Goal: Task Accomplishment & Management: Manage account settings

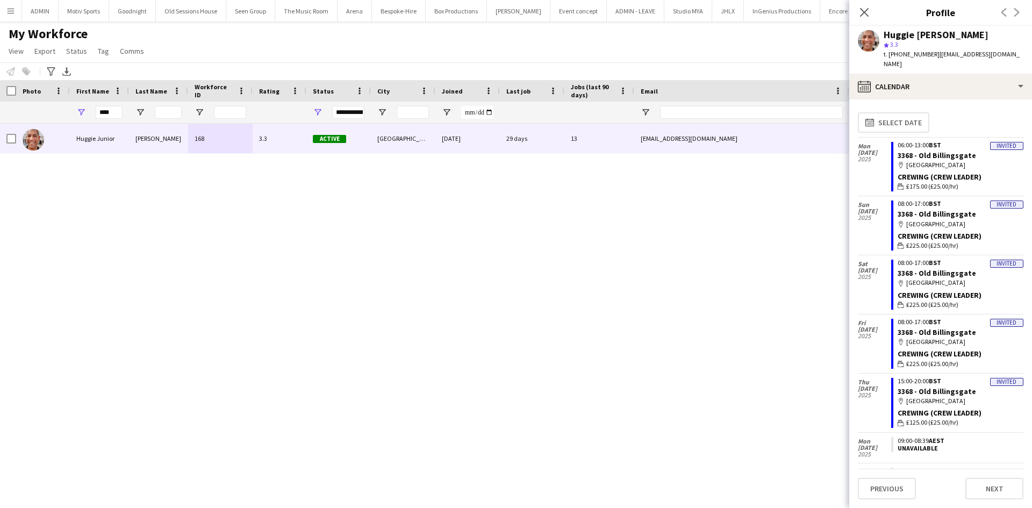
click at [17, 14] on button "Menu" at bounding box center [10, 10] width 21 height 21
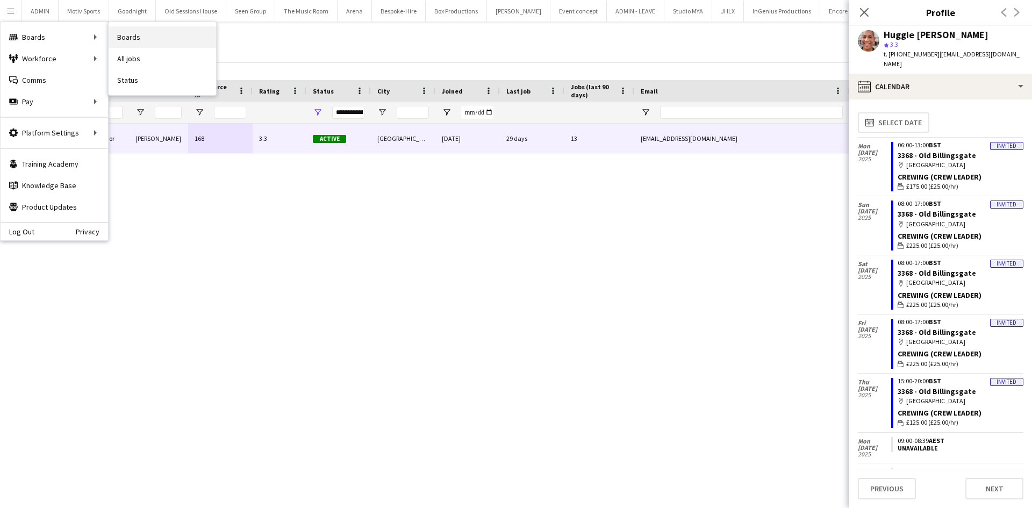
click at [170, 39] on link "Boards" at bounding box center [162, 36] width 107 height 21
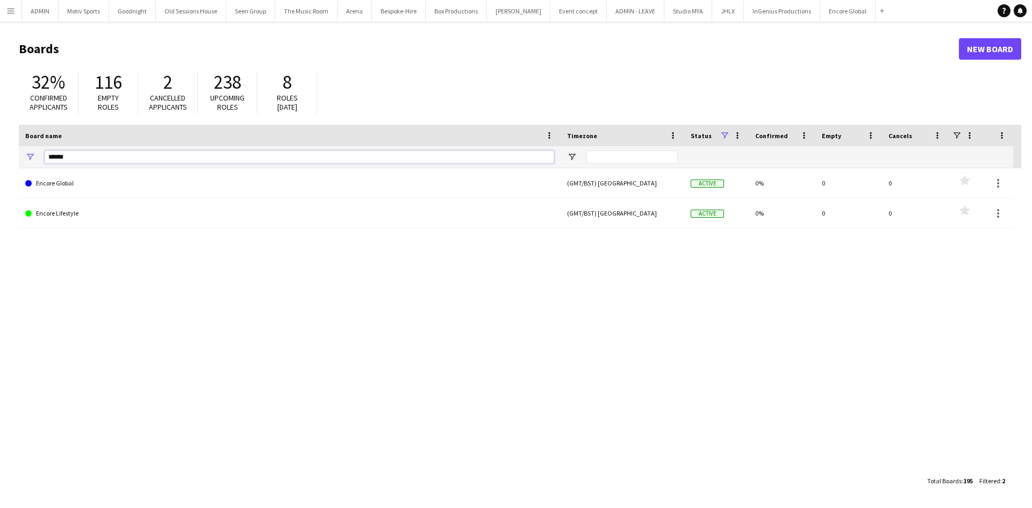
click at [91, 158] on input "******" at bounding box center [299, 156] width 509 height 13
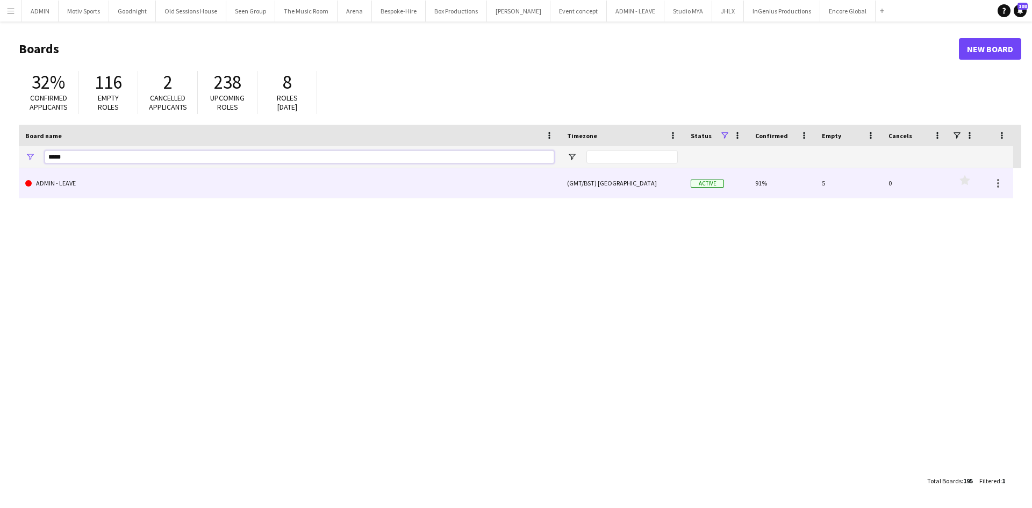
type input "*****"
click at [100, 182] on link "ADMIN - LEAVE" at bounding box center [289, 183] width 529 height 30
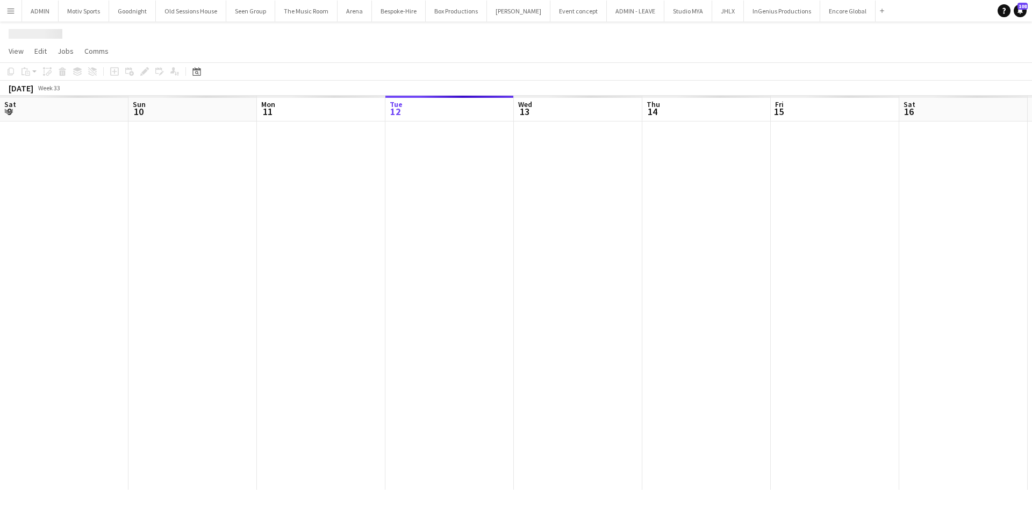
scroll to position [0, 257]
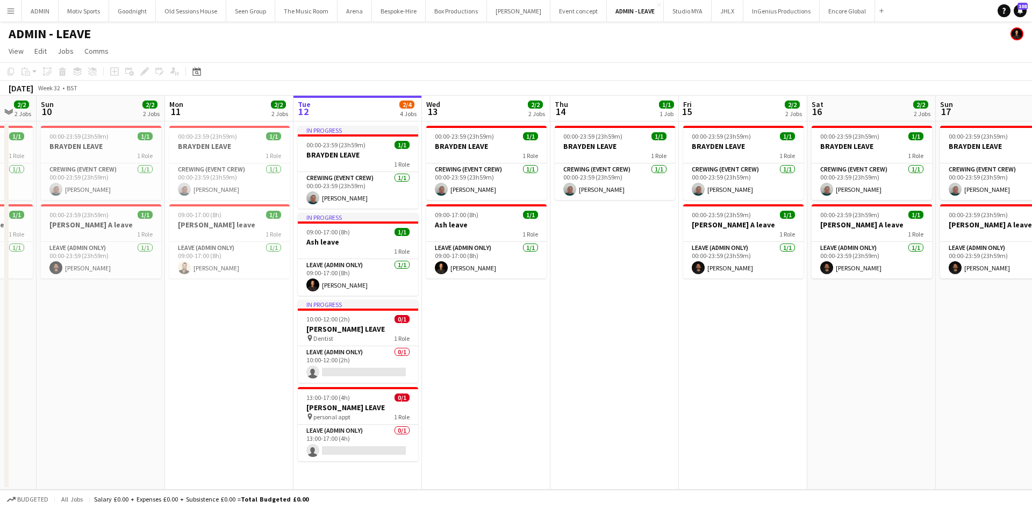
drag, startPoint x: 574, startPoint y: 443, endPoint x: 740, endPoint y: 427, distance: 166.2
click at [740, 427] on app-calendar-viewport "Fri 8 Sat 9 2/2 2 Jobs Sun 10 2/2 2 Jobs Mon 11 2/2 2 Jobs Tue 12 2/4 4 Jobs We…" at bounding box center [516, 293] width 1032 height 394
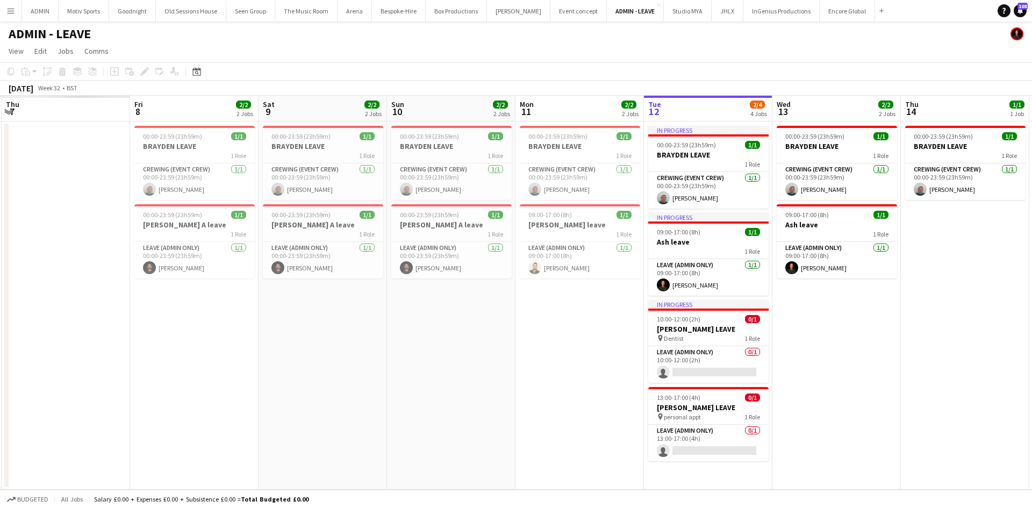
drag, startPoint x: 699, startPoint y: 437, endPoint x: 821, endPoint y: 415, distance: 123.5
click at [821, 415] on app-calendar-viewport "Tue 5 Wed 6 Thu 7 Fri 8 2/2 2 Jobs Sat 9 2/2 2 Jobs Sun 10 2/2 2 Jobs Mon 11 2/…" at bounding box center [516, 293] width 1032 height 394
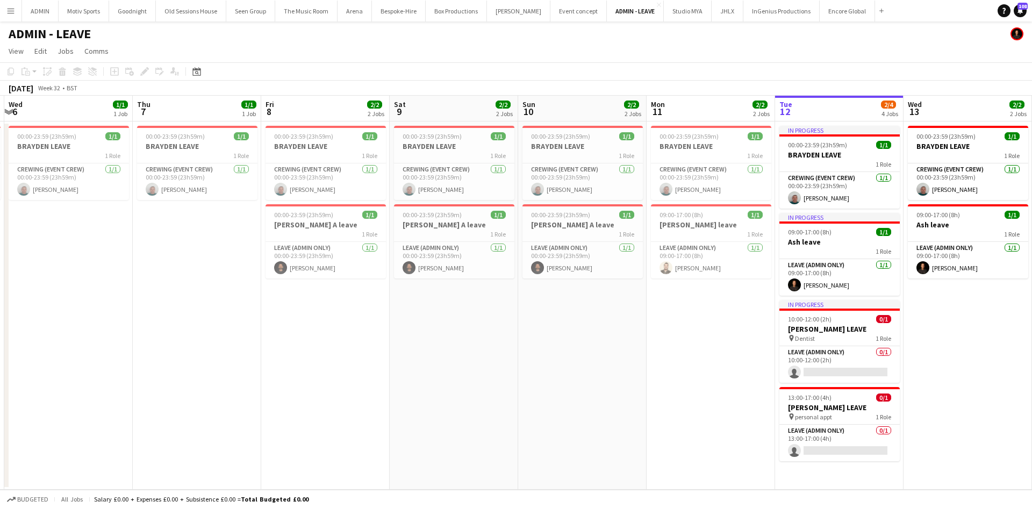
drag, startPoint x: 547, startPoint y: 418, endPoint x: 549, endPoint y: 400, distance: 17.8
click at [644, 403] on app-calendar-viewport "Mon 4 Tue 5 1/1 1 Job Wed 6 1/1 1 Job Thu 7 1/1 1 Job Fri 8 2/2 2 Jobs Sat 9 2/…" at bounding box center [516, 293] width 1032 height 394
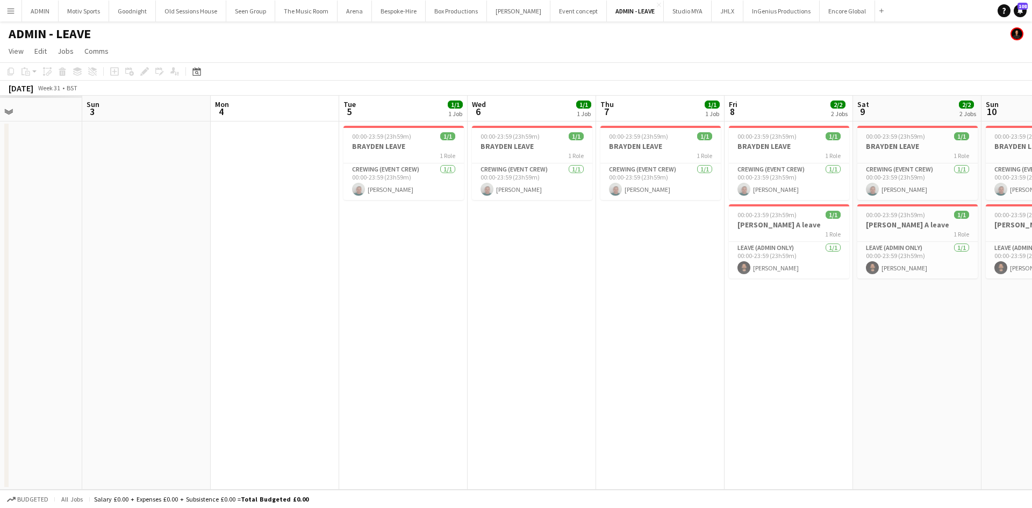
drag, startPoint x: 287, startPoint y: 408, endPoint x: 604, endPoint y: 400, distance: 316.6
click at [604, 400] on app-calendar-viewport "Thu 31 Fri 1 Sat 2 Sun 3 Mon 4 Tue 5 1/1 1 Job Wed 6 1/1 1 Job Thu 7 1/1 1 Job …" at bounding box center [516, 293] width 1032 height 394
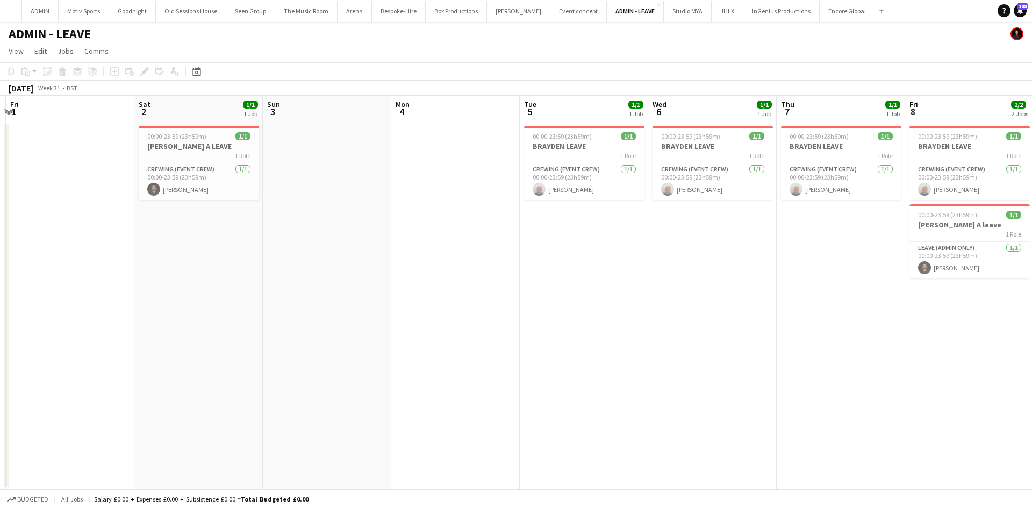
scroll to position [0, 250]
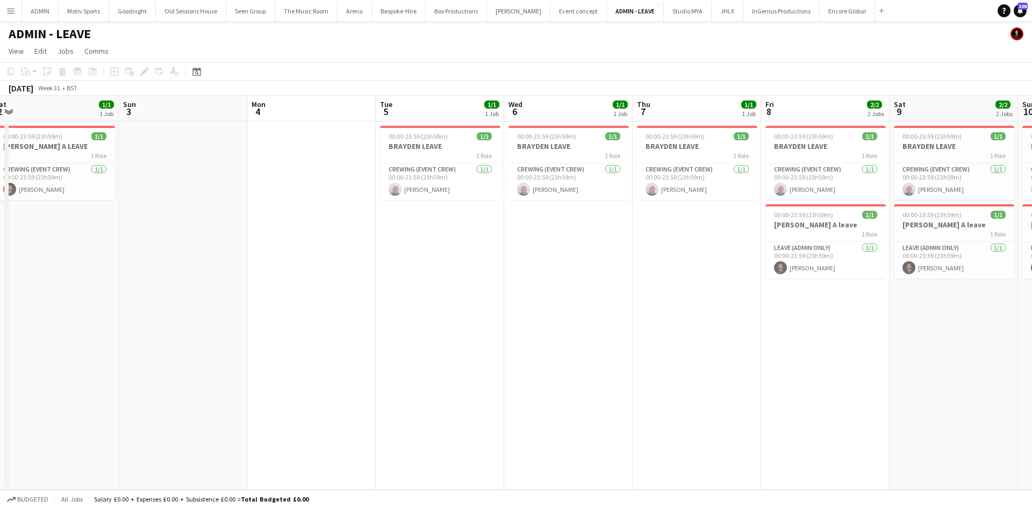
drag, startPoint x: 375, startPoint y: 402, endPoint x: 409, endPoint y: 427, distance: 42.0
click at [409, 427] on app-calendar-viewport "Wed 30 Thu 31 Fri 1 Sat 2 1/1 1 Job Sun 3 Mon 4 Tue 5 1/1 1 Job Wed 6 1/1 1 Job…" at bounding box center [516, 293] width 1032 height 394
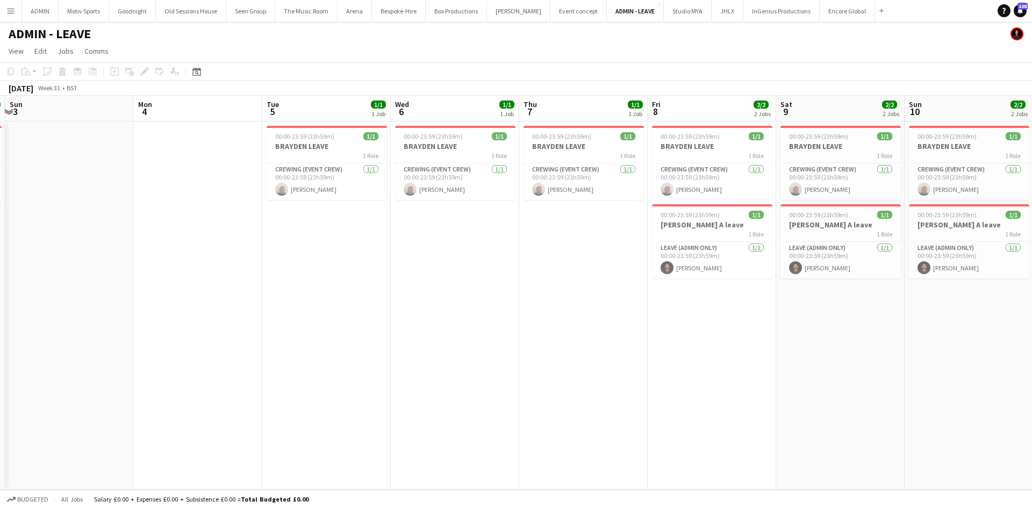
drag, startPoint x: 605, startPoint y: 419, endPoint x: 539, endPoint y: 426, distance: 66.0
click at [539, 426] on app-calendar-viewport "Thu 31 Fri 1 Sat 2 1/1 1 Job Sun 3 Mon 4 Tue 5 1/1 1 Job Wed 6 1/1 1 Job Thu 7 …" at bounding box center [516, 293] width 1032 height 394
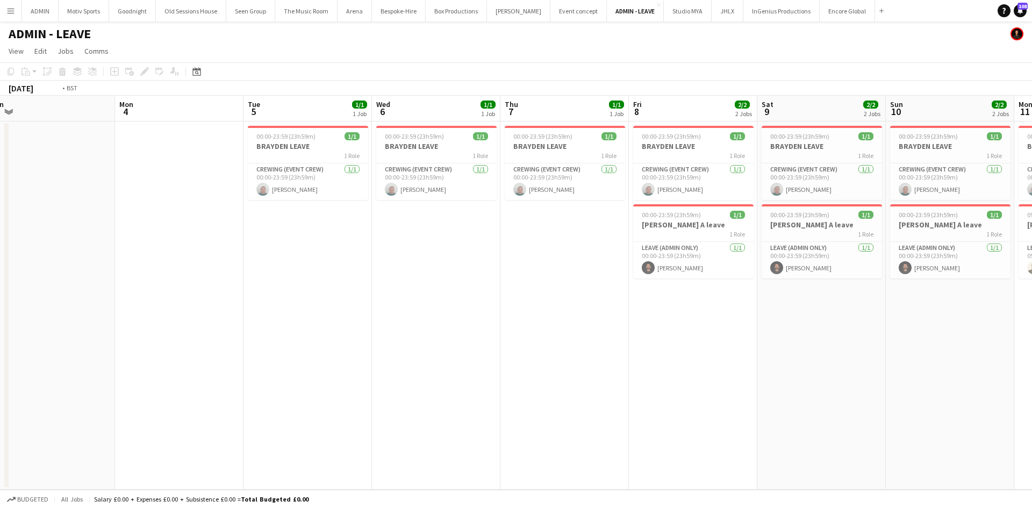
drag, startPoint x: 656, startPoint y: 419, endPoint x: 497, endPoint y: 419, distance: 159.6
click at [497, 419] on app-calendar-viewport "Thu 31 Fri 1 Sat 2 1/1 1 Job Sun 3 Mon 4 Tue 5 1/1 1 Job Wed 6 1/1 1 Job Thu 7 …" at bounding box center [516, 293] width 1032 height 394
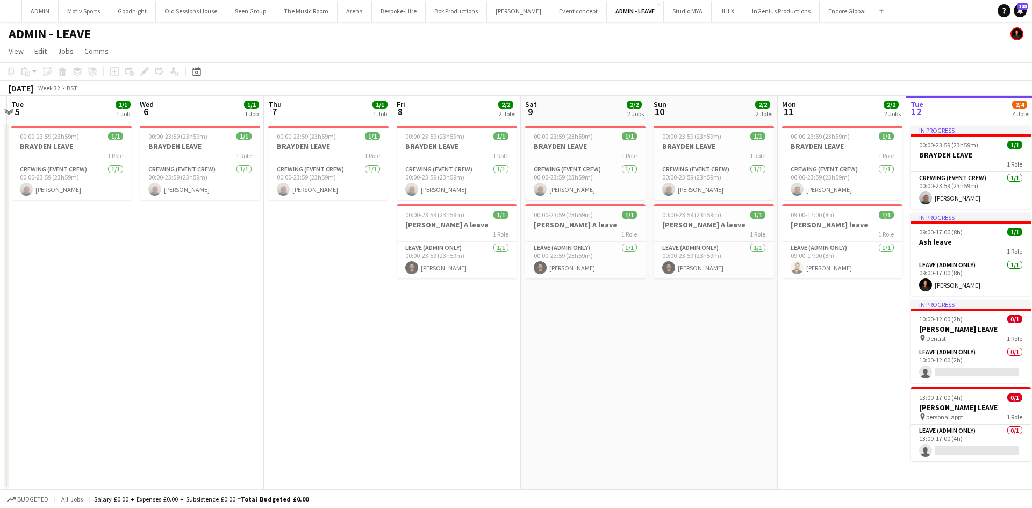
scroll to position [0, 348]
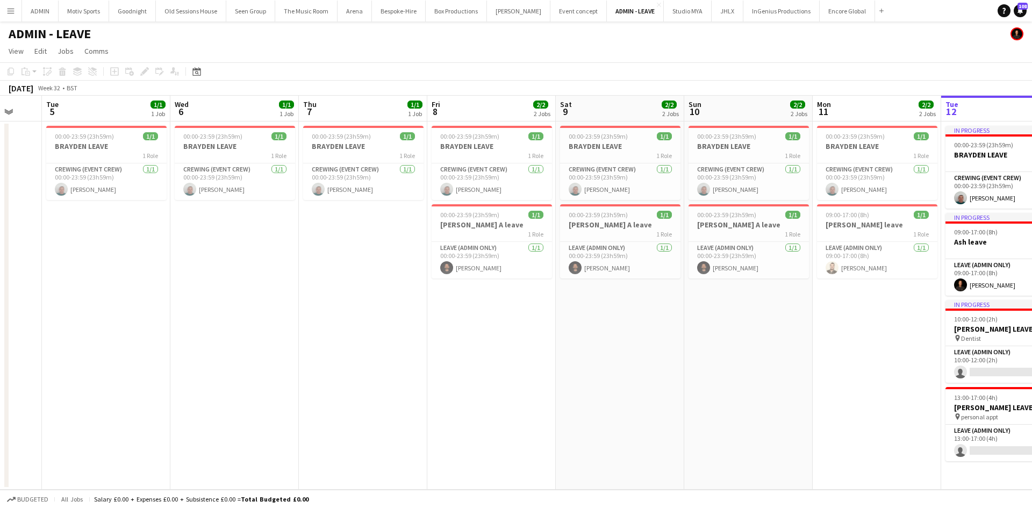
drag, startPoint x: 742, startPoint y: 399, endPoint x: 548, endPoint y: 419, distance: 195.0
click at [548, 419] on app-calendar-viewport "Sat 2 1/1 1 Job Sun 3 Mon 4 Tue 5 1/1 1 Job Wed 6 1/1 1 Job Thu 7 1/1 1 Job Fri…" at bounding box center [516, 293] width 1032 height 394
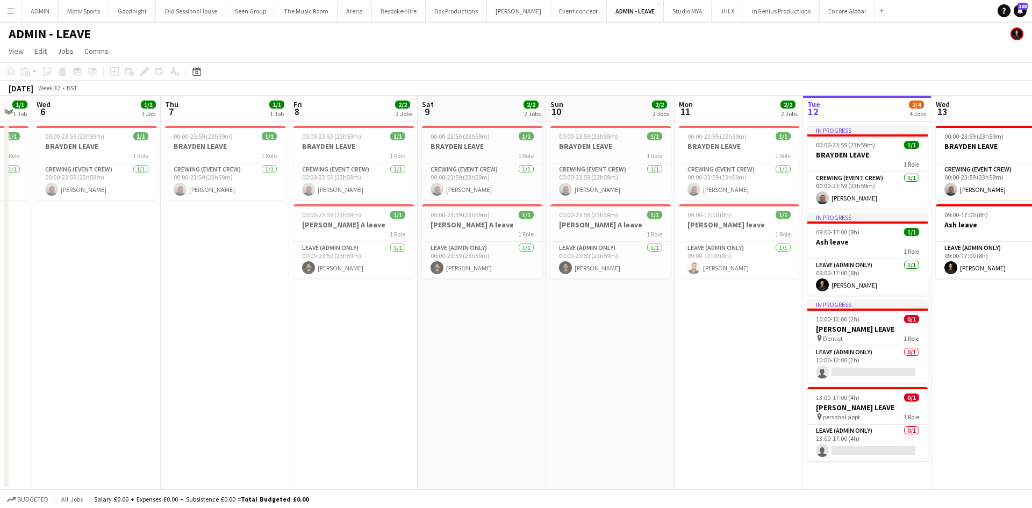
scroll to position [0, 408]
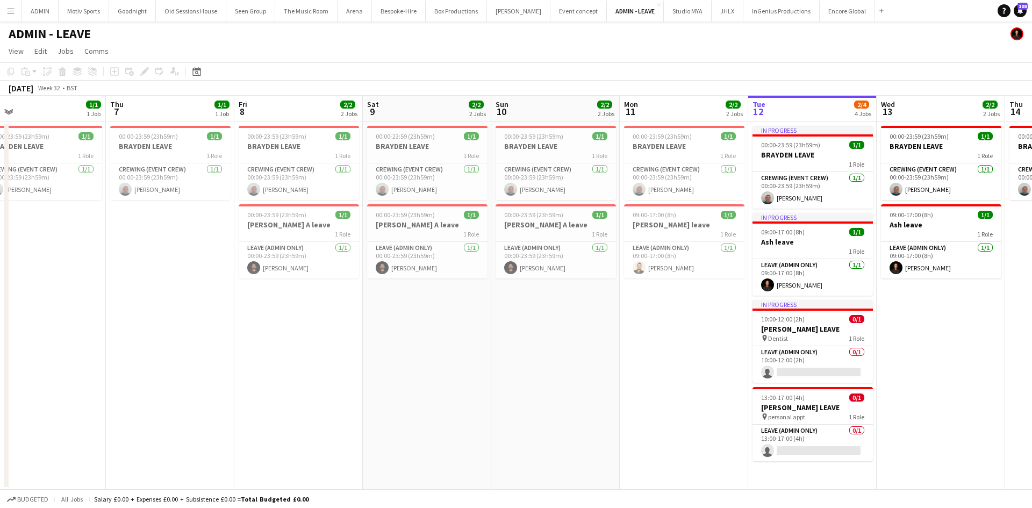
drag, startPoint x: 765, startPoint y: 412, endPoint x: 577, endPoint y: 412, distance: 188.1
click at [577, 412] on app-calendar-viewport "Sun 3 Mon 4 Tue 5 1/1 1 Job Wed 6 1/1 1 Job Thu 7 1/1 1 Job Fri 8 2/2 2 Jobs Sa…" at bounding box center [516, 293] width 1032 height 394
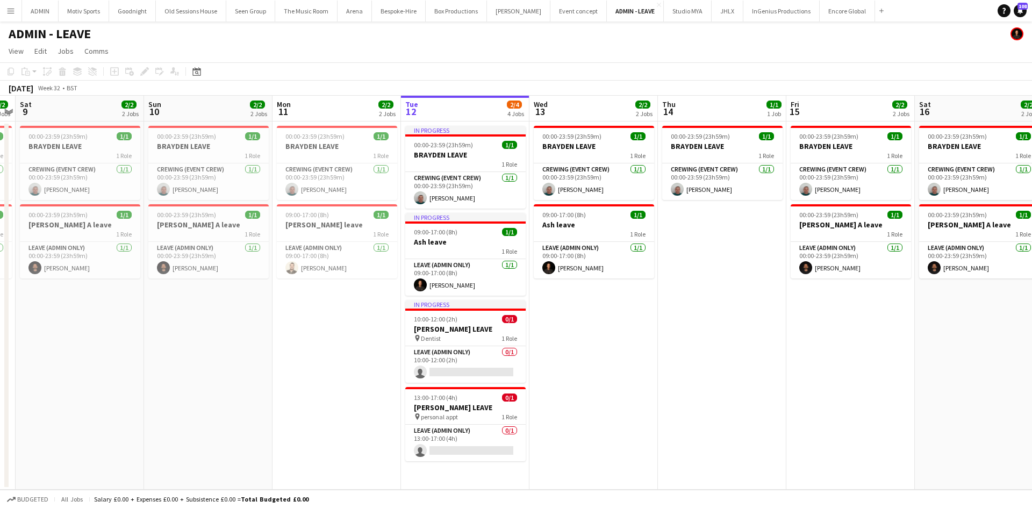
scroll to position [0, 379]
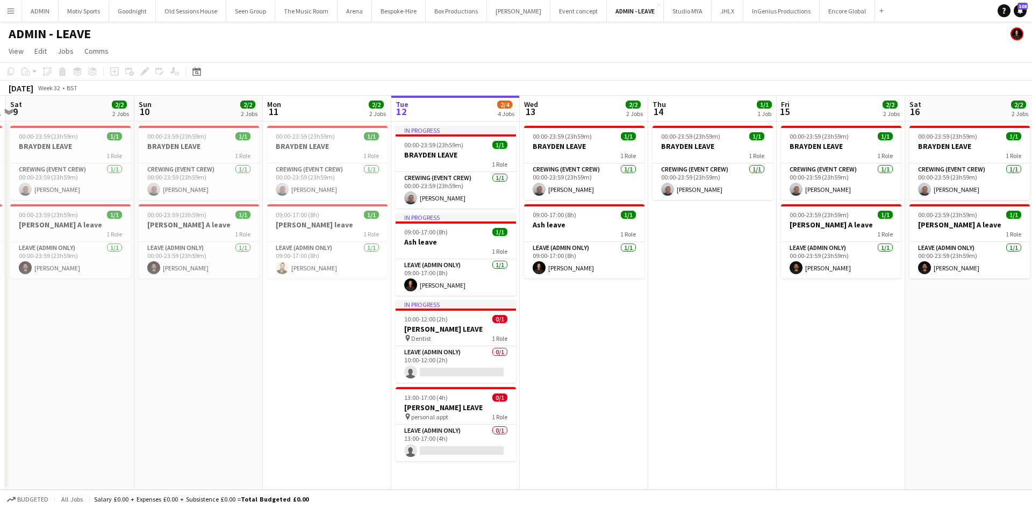
drag, startPoint x: 886, startPoint y: 388, endPoint x: 657, endPoint y: 398, distance: 228.6
click at [657, 398] on app-calendar-viewport "Wed 6 1/1 1 Job Thu 7 1/1 1 Job Fri 8 2/2 2 Jobs Sat 9 2/2 2 Jobs Sun 10 2/2 2 …" at bounding box center [516, 293] width 1032 height 394
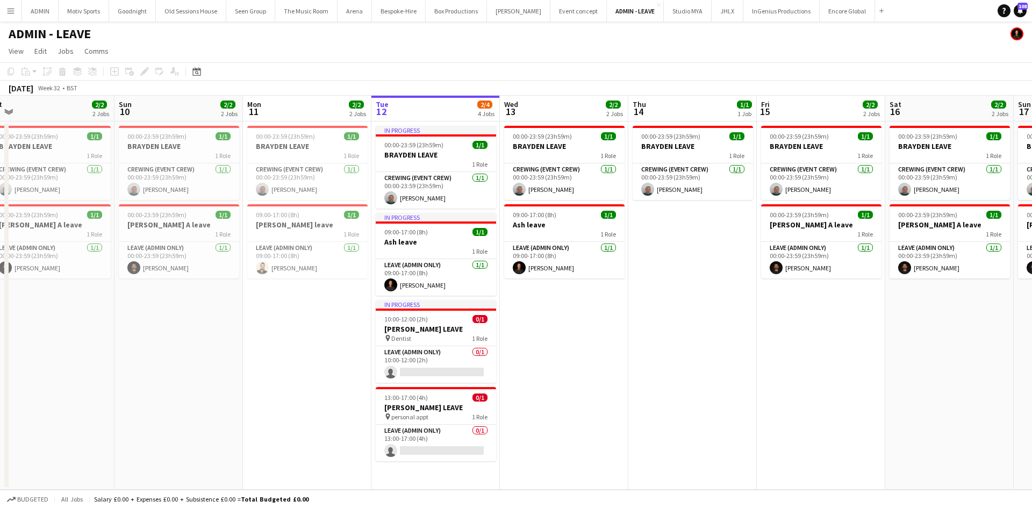
drag, startPoint x: 628, startPoint y: 354, endPoint x: 439, endPoint y: 377, distance: 190.0
click at [439, 377] on app-calendar-viewport "Wed 6 1/1 1 Job Thu 7 1/1 1 Job Fri 8 2/2 2 Jobs Sat 9 2/2 2 Jobs Sun 10 2/2 2 …" at bounding box center [516, 293] width 1032 height 394
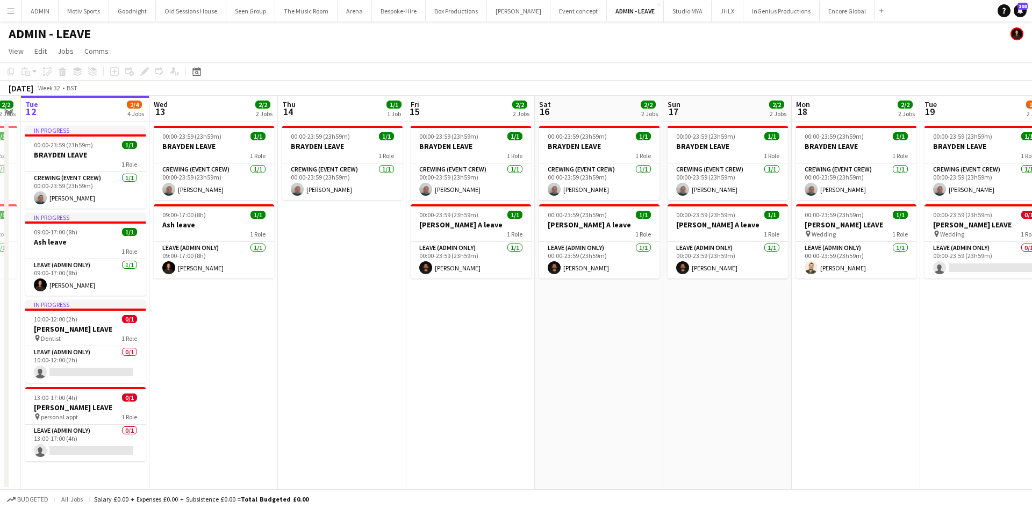
scroll to position [0, 386]
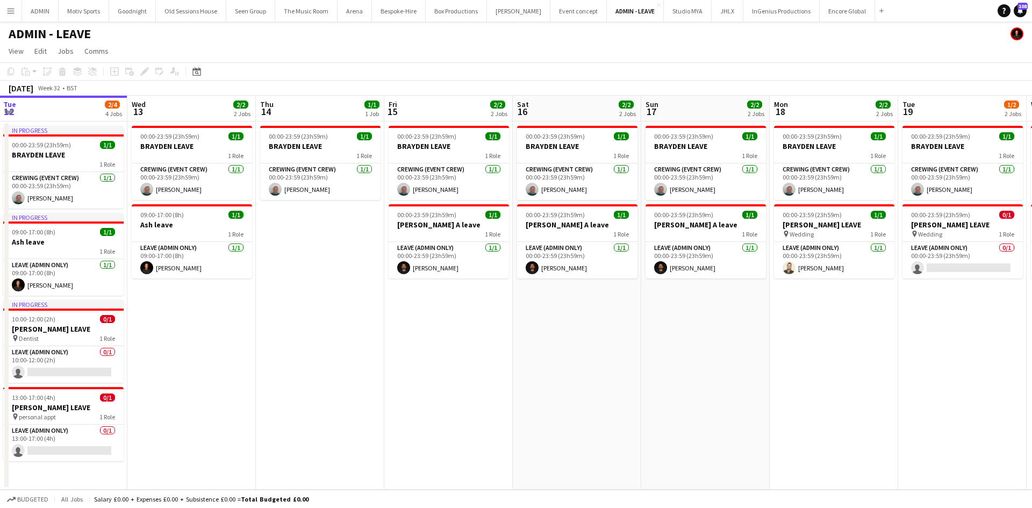
drag, startPoint x: 890, startPoint y: 348, endPoint x: 686, endPoint y: 385, distance: 206.9
click at [686, 385] on app-calendar-viewport "Sat 9 2/2 2 Jobs Sun 10 2/2 2 Jobs Mon 11 2/2 2 Jobs Tue 12 2/4 4 Jobs Wed 13 2…" at bounding box center [516, 293] width 1032 height 394
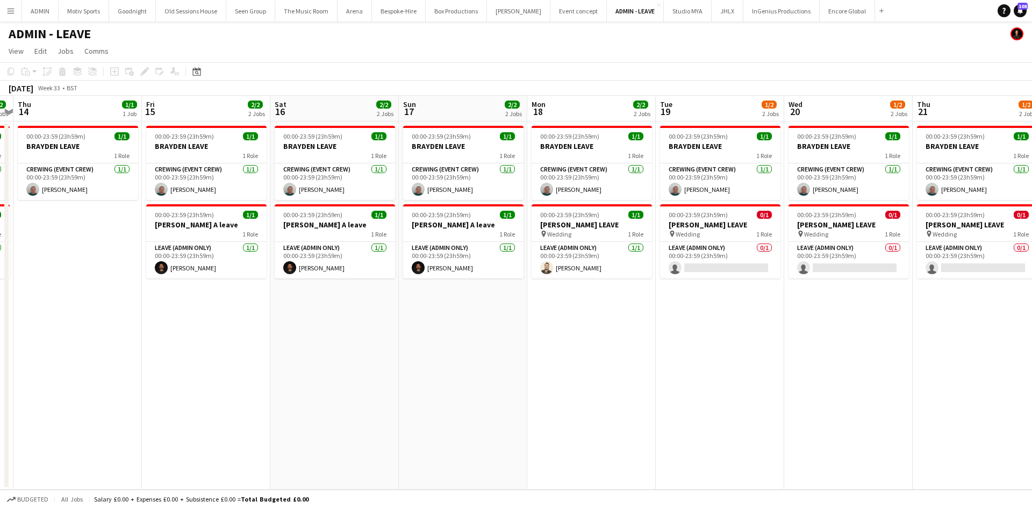
drag, startPoint x: 887, startPoint y: 323, endPoint x: 644, endPoint y: 344, distance: 243.8
click at [645, 344] on app-calendar-viewport "Mon 11 2/2 2 Jobs Tue 12 2/4 4 Jobs Wed 13 2/2 2 Jobs Thu 14 1/1 1 Job Fri 15 2…" at bounding box center [516, 293] width 1032 height 394
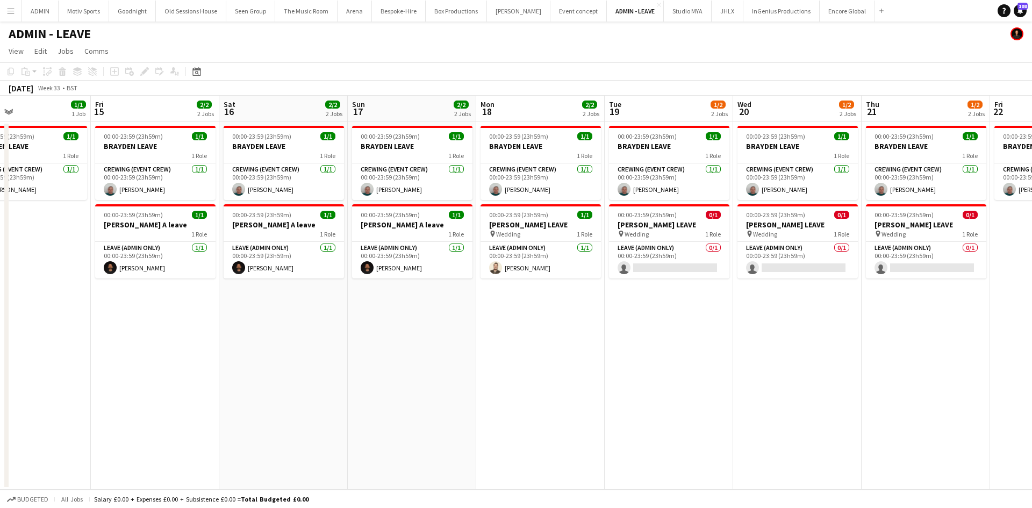
scroll to position [0, 317]
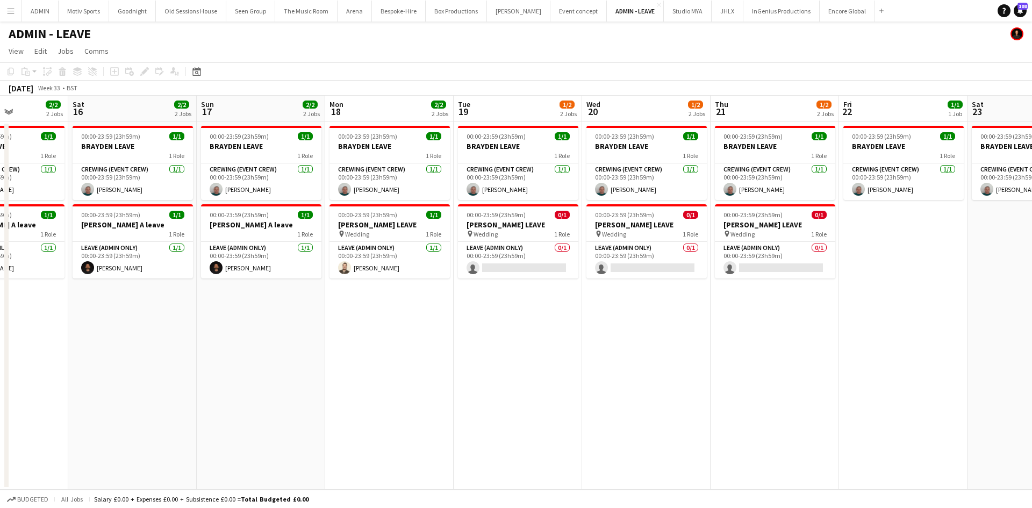
drag, startPoint x: 829, startPoint y: 337, endPoint x: 628, endPoint y: 342, distance: 200.5
click at [628, 342] on app-calendar-viewport "Wed 13 2/2 2 Jobs Thu 14 1/1 1 Job Fri 15 2/2 2 Jobs Sat 16 2/2 2 Jobs Sun 17 2…" at bounding box center [516, 293] width 1032 height 394
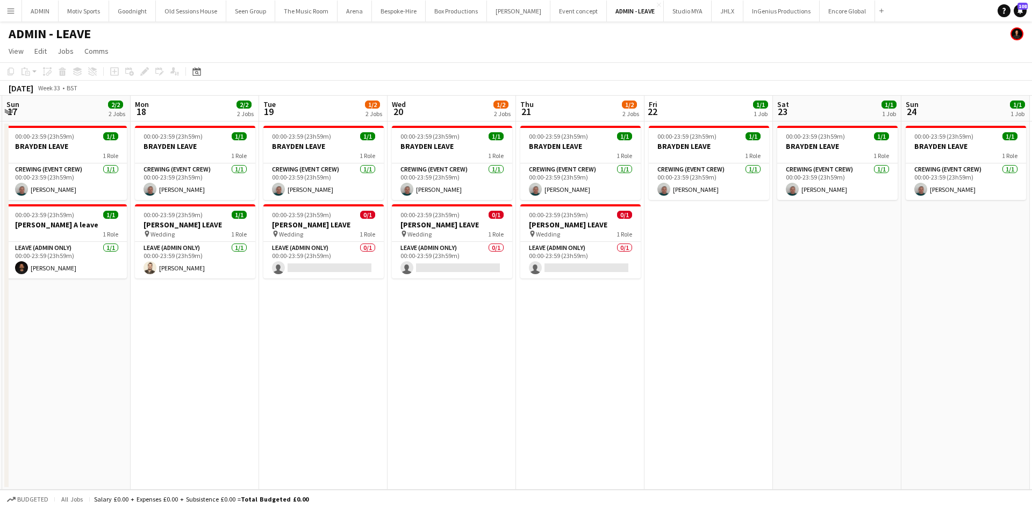
drag, startPoint x: 793, startPoint y: 341, endPoint x: 604, endPoint y: 357, distance: 189.8
click at [595, 358] on app-calendar-viewport "Thu 14 1/1 1 Job Fri 15 2/2 2 Jobs Sat 16 2/2 2 Jobs Sun 17 2/2 2 Jobs Mon 18 2…" at bounding box center [516, 293] width 1032 height 394
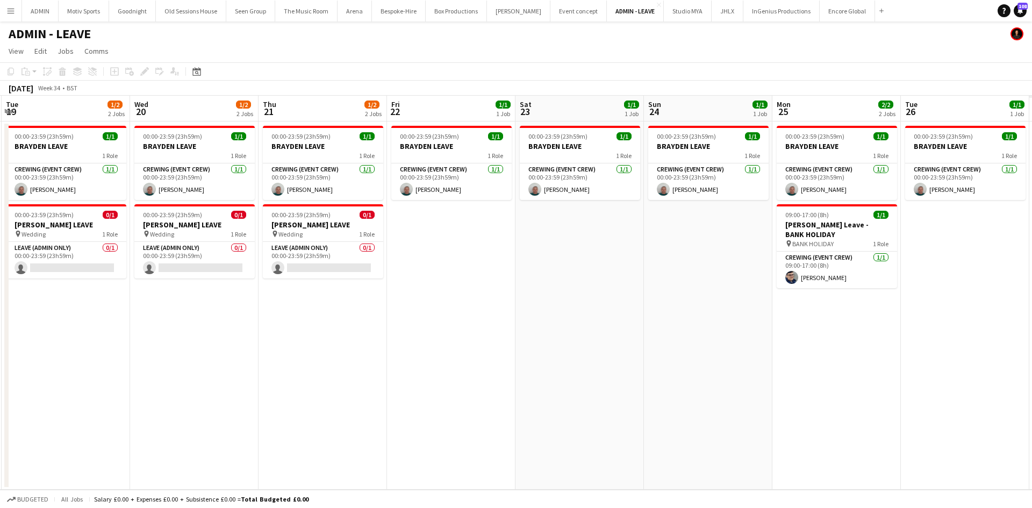
drag, startPoint x: 794, startPoint y: 346, endPoint x: 524, endPoint y: 366, distance: 270.0
click at [524, 366] on app-calendar-viewport "Sat 16 2/2 2 Jobs Sun 17 2/2 2 Jobs Mon 18 2/2 2 Jobs Tue 19 1/2 2 Jobs Wed 20 …" at bounding box center [516, 293] width 1032 height 394
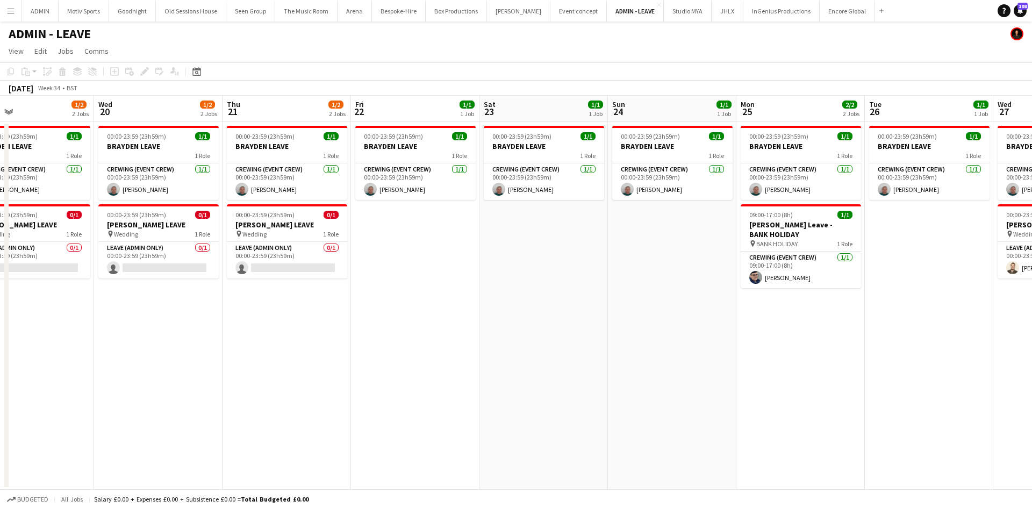
drag, startPoint x: 674, startPoint y: 346, endPoint x: 493, endPoint y: 348, distance: 181.1
click at [493, 348] on app-calendar-viewport "Sat 16 2/2 2 Jobs Sun 17 2/2 2 Jobs Mon 18 2/2 2 Jobs Tue 19 1/2 2 Jobs Wed 20 …" at bounding box center [516, 293] width 1032 height 394
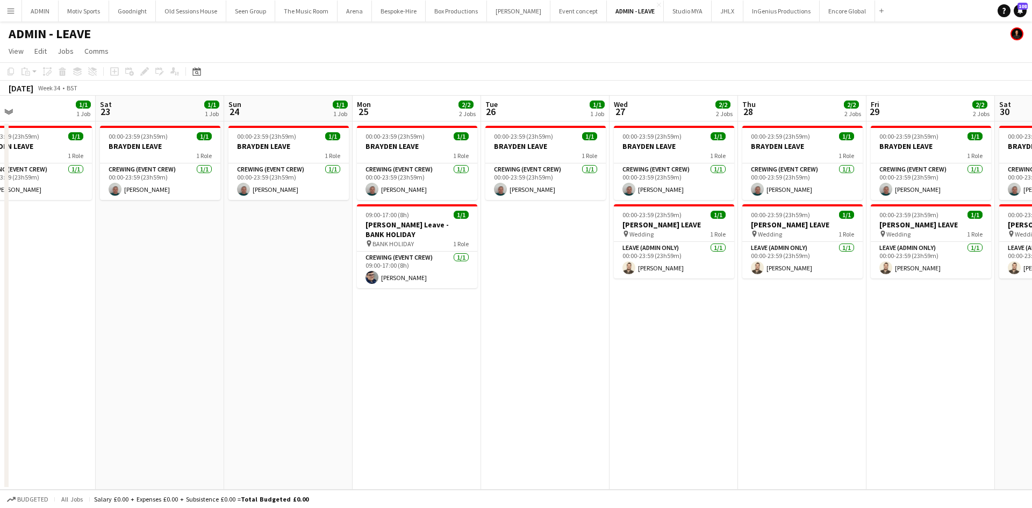
drag, startPoint x: 661, startPoint y: 336, endPoint x: 487, endPoint y: 357, distance: 175.4
click at [487, 357] on app-calendar-viewport "Tue 19 1/2 2 Jobs Wed 20 1/2 2 Jobs Thu 21 1/2 2 Jobs Fri 22 1/1 1 Job Sat 23 1…" at bounding box center [516, 293] width 1032 height 394
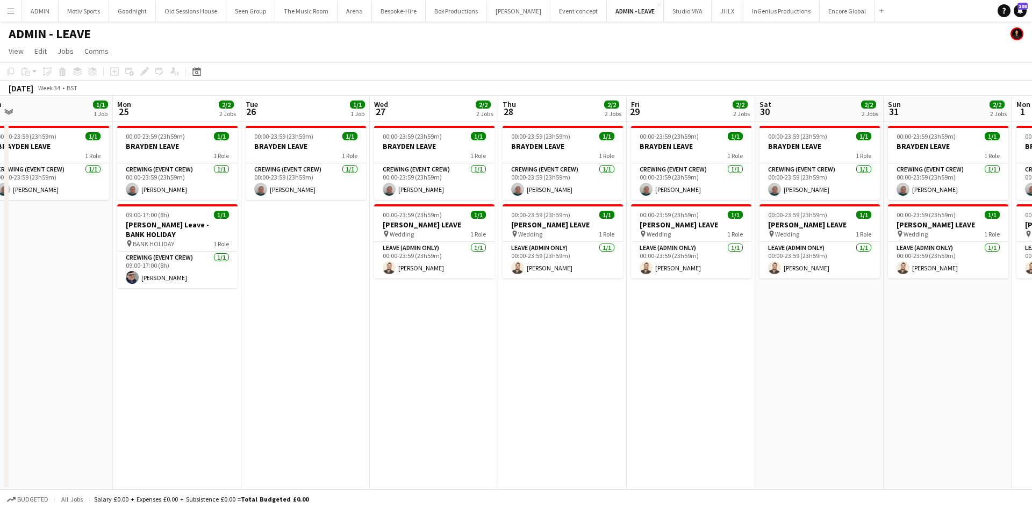
scroll to position [0, 418]
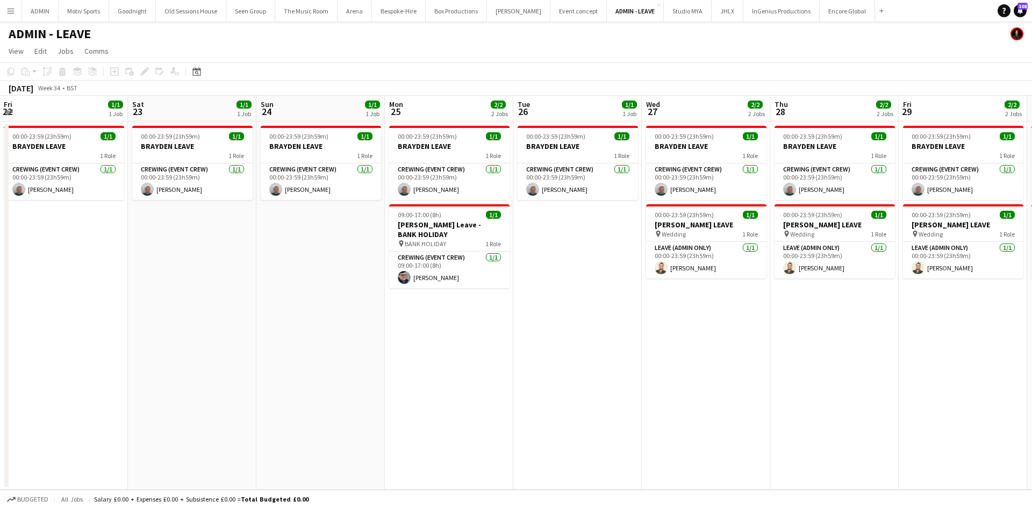
drag, startPoint x: 715, startPoint y: 355, endPoint x: 1100, endPoint y: 326, distance: 386.4
click at [1031, 326] on html "Menu Boards Boards Boards All jobs Status Workforce Workforce My Workforce Recr…" at bounding box center [516, 254] width 1032 height 508
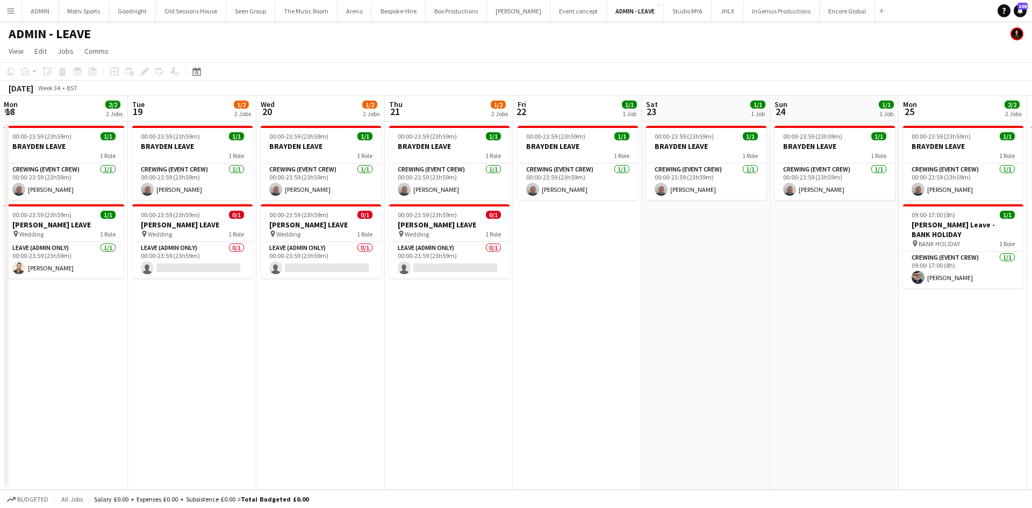
click at [776, 354] on app-calendar-viewport "Sat 16 2/2 2 Jobs Sun 17 2/2 2 Jobs Mon 18 2/2 2 Jobs Tue 19 1/2 2 Jobs Wed 20 …" at bounding box center [516, 293] width 1032 height 394
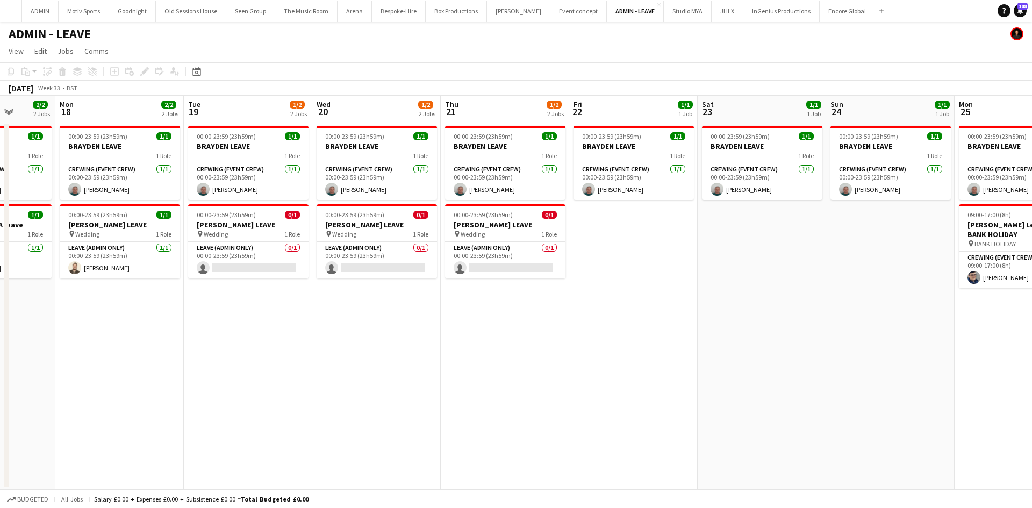
drag, startPoint x: 390, startPoint y: 422, endPoint x: 483, endPoint y: 408, distance: 94.0
click at [655, 401] on app-calendar-viewport "Sat 16 2/2 2 Jobs Sun 17 2/2 2 Jobs Mon 18 2/2 2 Jobs Tue 19 1/2 2 Jobs Wed 20 …" at bounding box center [516, 293] width 1032 height 394
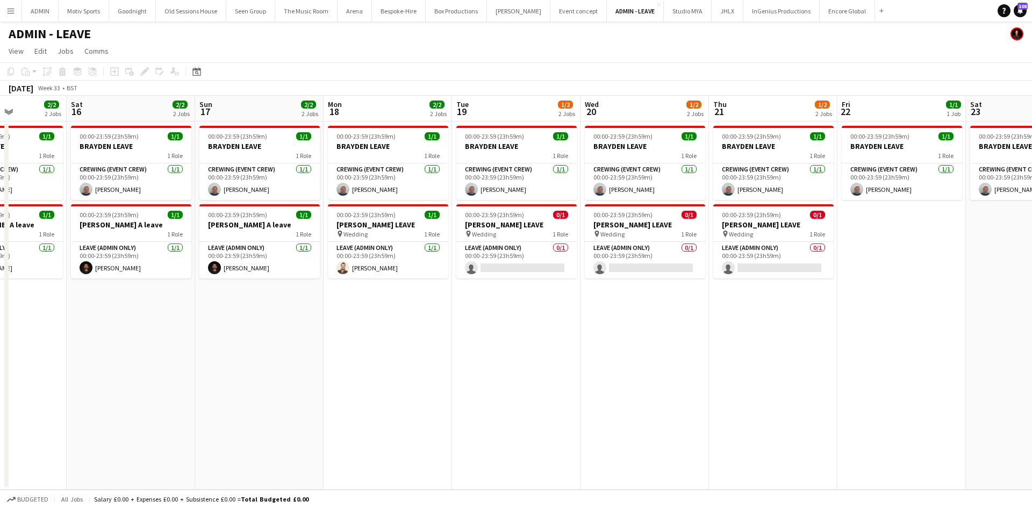
drag, startPoint x: 490, startPoint y: 402, endPoint x: 739, endPoint y: 375, distance: 251.4
click at [739, 375] on app-calendar-viewport "Wed 13 2/2 2 Jobs Thu 14 1/1 1 Job Fri 15 2/2 2 Jobs Sat 16 2/2 2 Jobs Sun 17 2…" at bounding box center [516, 293] width 1032 height 394
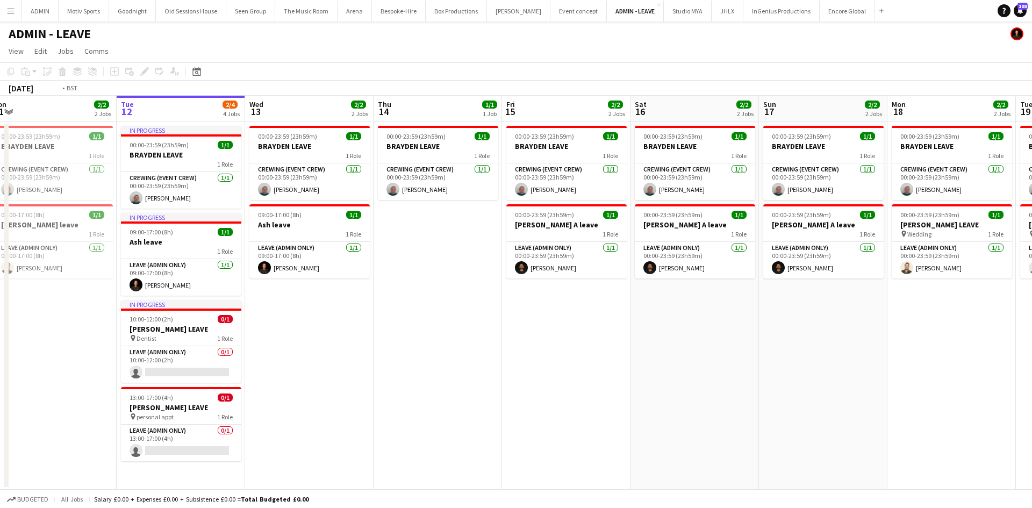
drag, startPoint x: 541, startPoint y: 397, endPoint x: 809, endPoint y: 369, distance: 269.5
click at [803, 371] on app-calendar-viewport "Sat 9 2/2 2 Jobs Sun 10 2/2 2 Jobs Mon 11 2/2 2 Jobs Tue 12 2/4 4 Jobs Wed 13 2…" at bounding box center [516, 293] width 1032 height 394
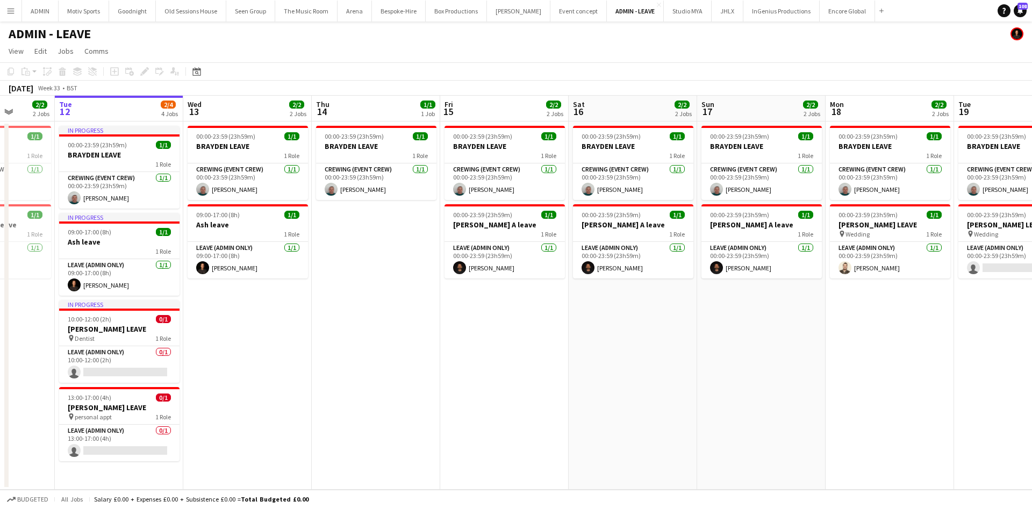
drag, startPoint x: 366, startPoint y: 421, endPoint x: 763, endPoint y: 416, distance: 396.1
click at [785, 416] on app-calendar-viewport "Sat 9 2/2 2 Jobs Sun 10 2/2 2 Jobs Mon 11 2/2 2 Jobs Tue 12 2/4 4 Jobs Wed 13 2…" at bounding box center [516, 293] width 1032 height 394
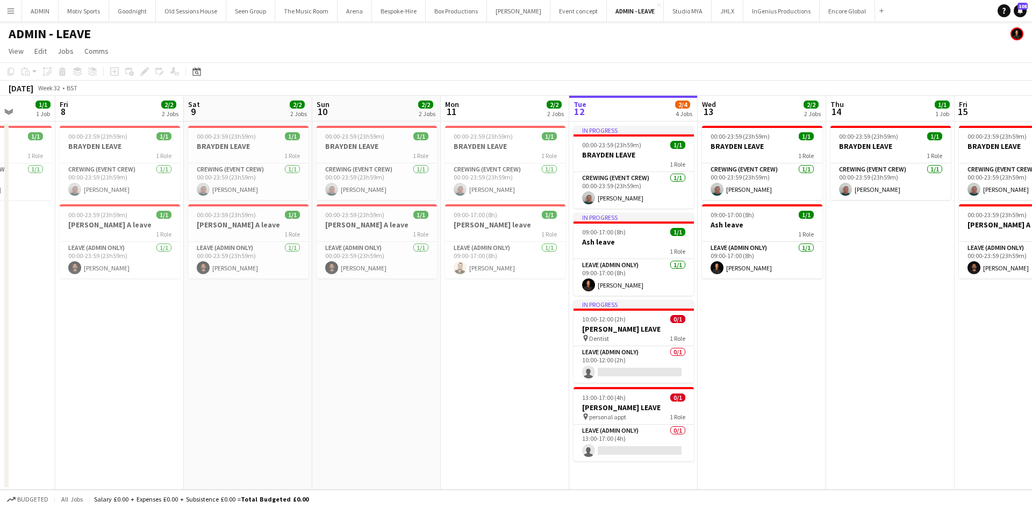
drag, startPoint x: 767, startPoint y: 425, endPoint x: 578, endPoint y: 417, distance: 189.9
click at [806, 421] on app-calendar-viewport "Tue 5 1/1 1 Job Wed 6 1/1 1 Job Thu 7 1/1 1 Job Fri 8 2/2 2 Jobs Sat 9 2/2 2 Jo…" at bounding box center [516, 293] width 1032 height 394
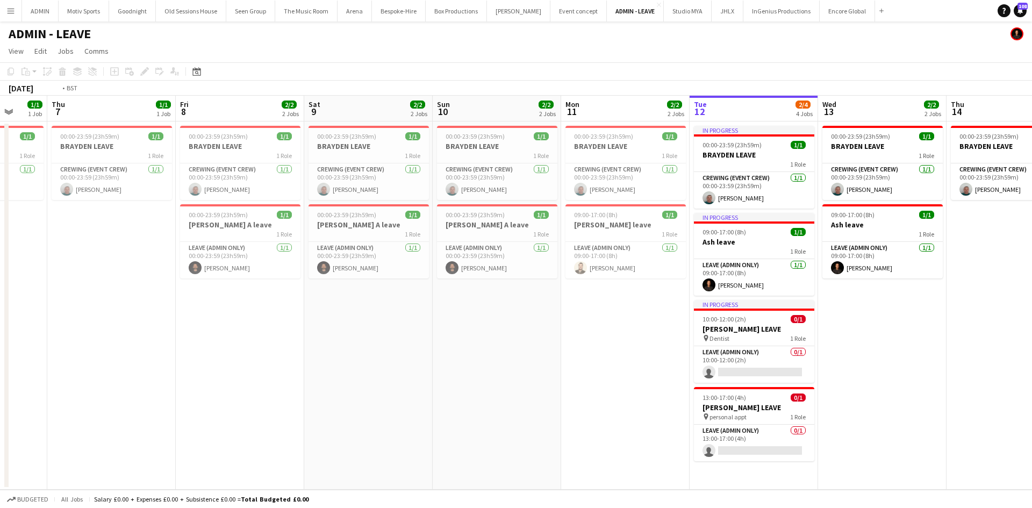
drag, startPoint x: 246, startPoint y: 443, endPoint x: 595, endPoint y: 430, distance: 349.0
click at [633, 431] on app-calendar-viewport "Mon 4 Tue 5 1/1 1 Job Wed 6 1/1 1 Job Thu 7 1/1 1 Job Fri 8 2/2 2 Jobs Sat 9 2/…" at bounding box center [516, 293] width 1032 height 394
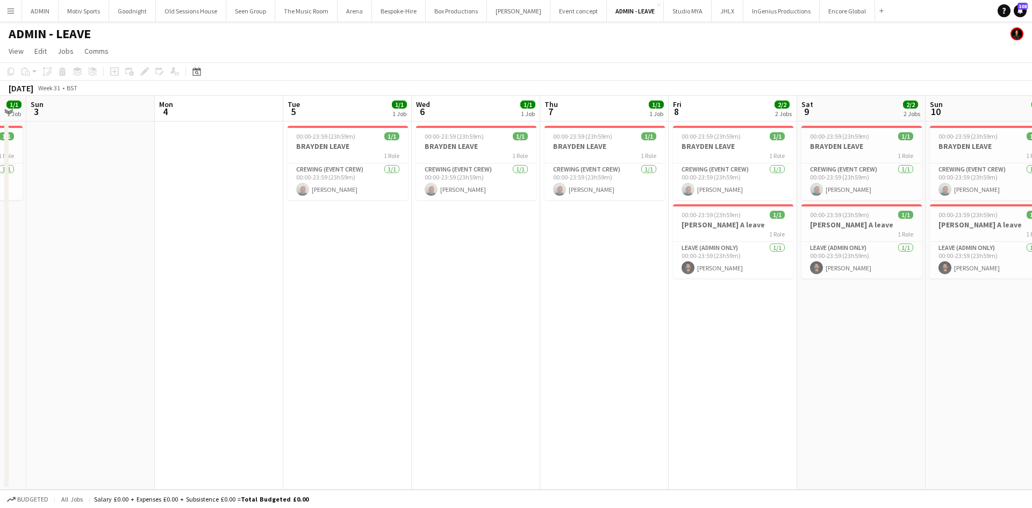
drag, startPoint x: 457, startPoint y: 436, endPoint x: 521, endPoint y: 443, distance: 63.7
click at [521, 443] on app-calendar-viewport "Thu 31 Fri 1 Sat 2 1/1 1 Job Sun 3 Mon 4 Tue 5 1/1 1 Job Wed 6 1/1 1 Job Thu 7 …" at bounding box center [516, 293] width 1032 height 394
drag, startPoint x: 614, startPoint y: 440, endPoint x: 397, endPoint y: 455, distance: 217.1
click at [397, 455] on app-calendar-viewport "Thu 31 Fri 1 Sat 2 1/1 1 Job Sun 3 Mon 4 Tue 5 1/1 1 Job Wed 6 1/1 1 Job Thu 7 …" at bounding box center [516, 293] width 1032 height 394
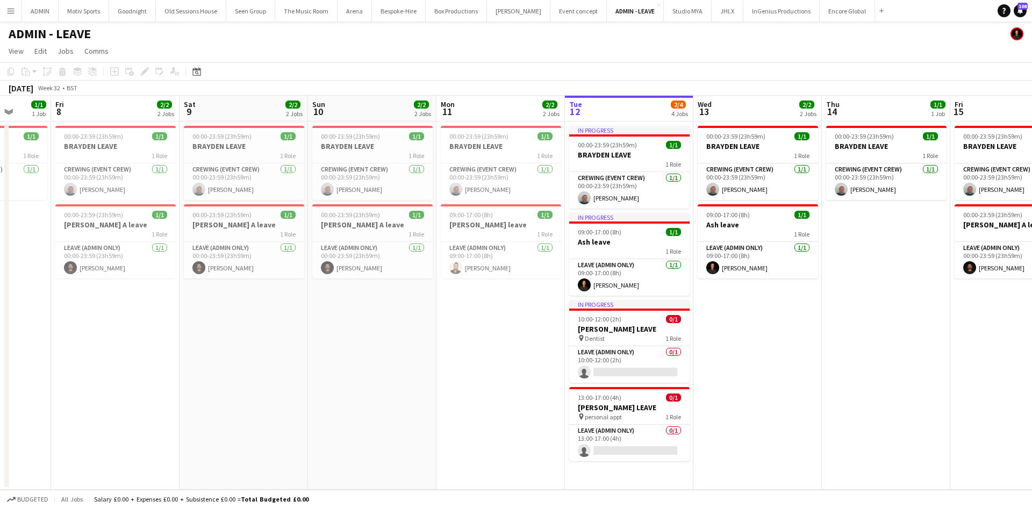
drag, startPoint x: 882, startPoint y: 380, endPoint x: 246, endPoint y: 448, distance: 639.3
click at [246, 448] on app-calendar-viewport "Tue 5 1/1 1 Job Wed 6 1/1 1 Job Thu 7 1/1 1 Job Fri 8 2/2 2 Jobs Sat 9 2/2 2 Jo…" at bounding box center [516, 293] width 1032 height 394
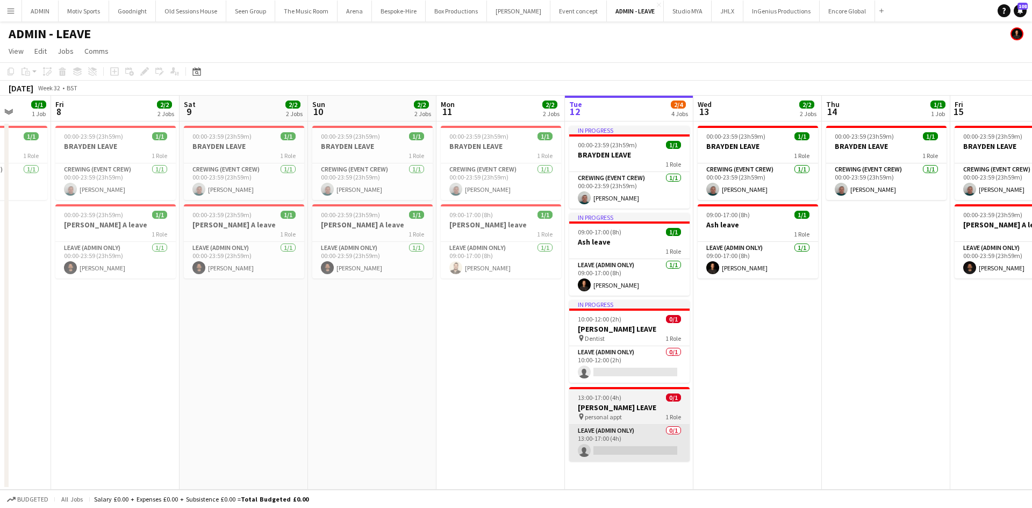
scroll to position [0, 335]
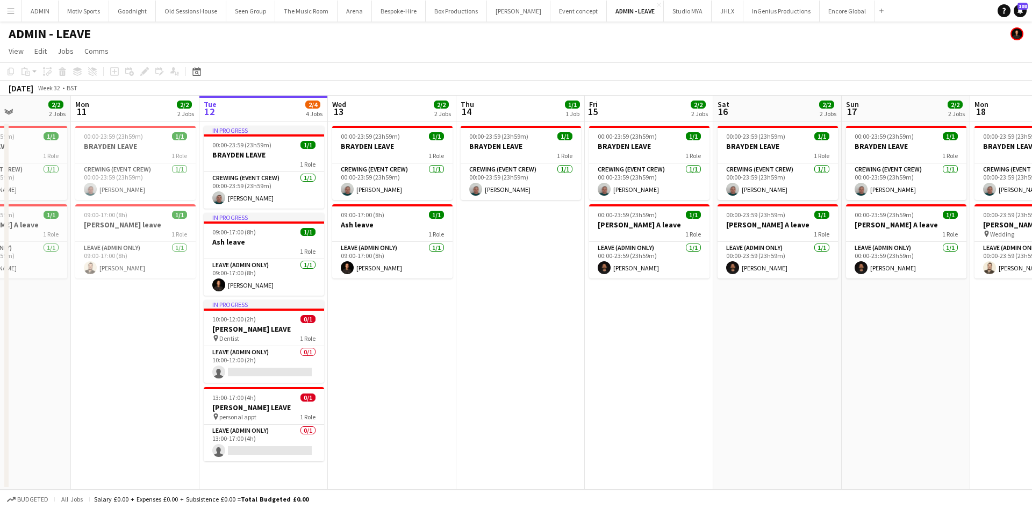
drag, startPoint x: 912, startPoint y: 366, endPoint x: 799, endPoint y: 366, distance: 112.8
click at [799, 366] on app-calendar-viewport "Fri 8 2/2 2 Jobs Sat 9 2/2 2 Jobs Sun 10 2/2 2 Jobs Mon 11 2/2 2 Jobs Tue 12 2/…" at bounding box center [516, 293] width 1032 height 394
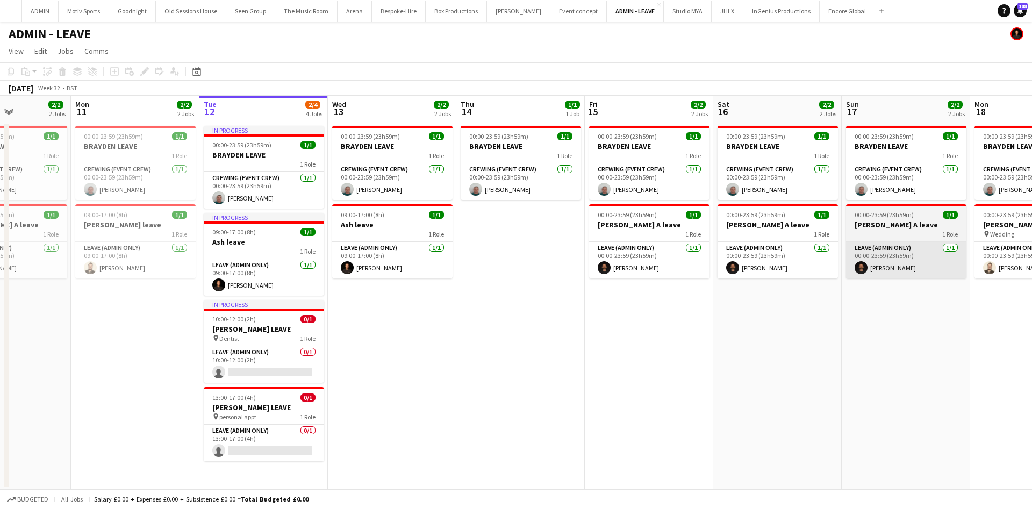
scroll to position [0, 319]
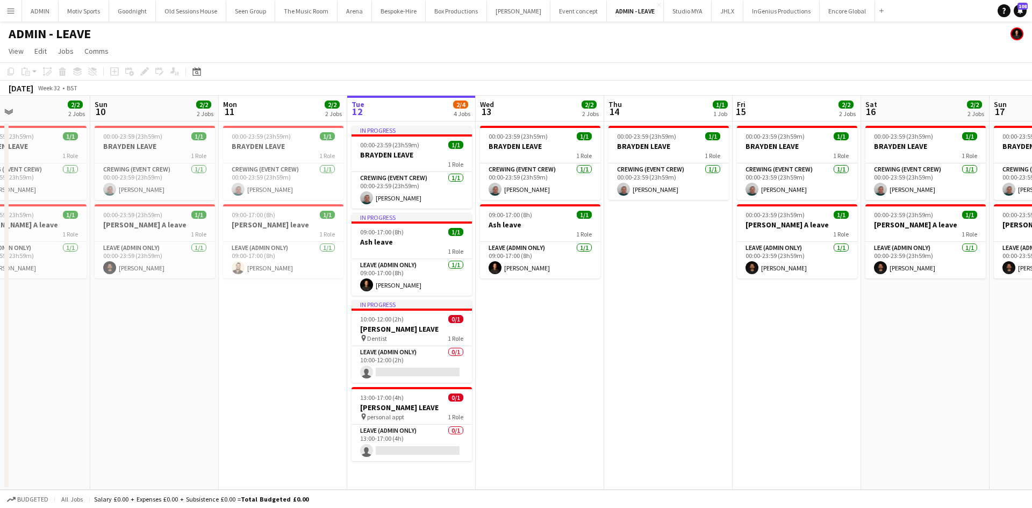
drag, startPoint x: 703, startPoint y: 384, endPoint x: 804, endPoint y: 368, distance: 101.9
click at [821, 378] on app-calendar-viewport "Thu 7 1/1 1 Job Fri 8 2/2 2 Jobs Sat 9 2/2 2 Jobs Sun 10 2/2 2 Jobs Mon 11 2/2 …" at bounding box center [516, 293] width 1032 height 394
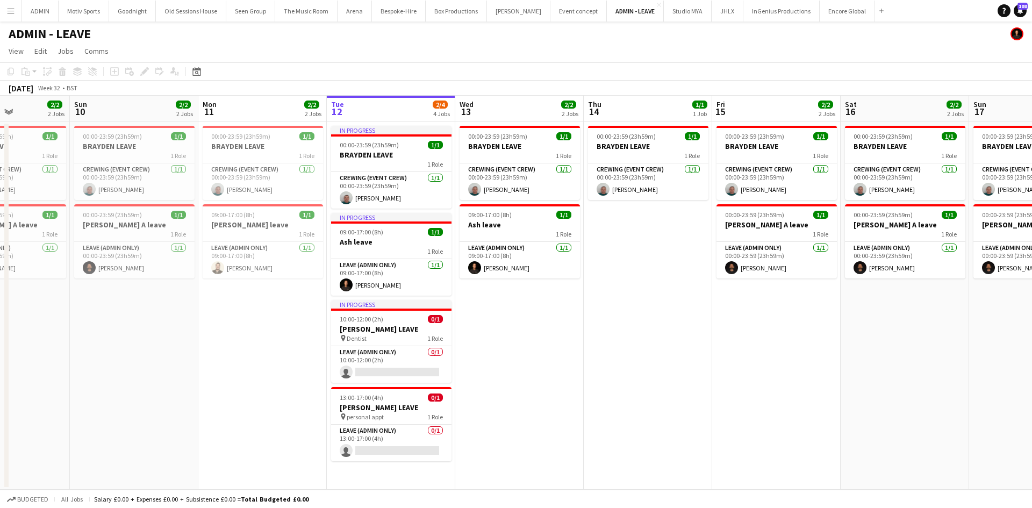
drag
click at [419, 320] on app-calendar-viewport "Thu 7 1/1 1 Job Fri 8 2/2 2 Jobs Sat 9 2/2 2 Jobs Sun 10 2/2 2 Jobs Mon 11 2/2 …" at bounding box center [516, 293] width 1032 height 394
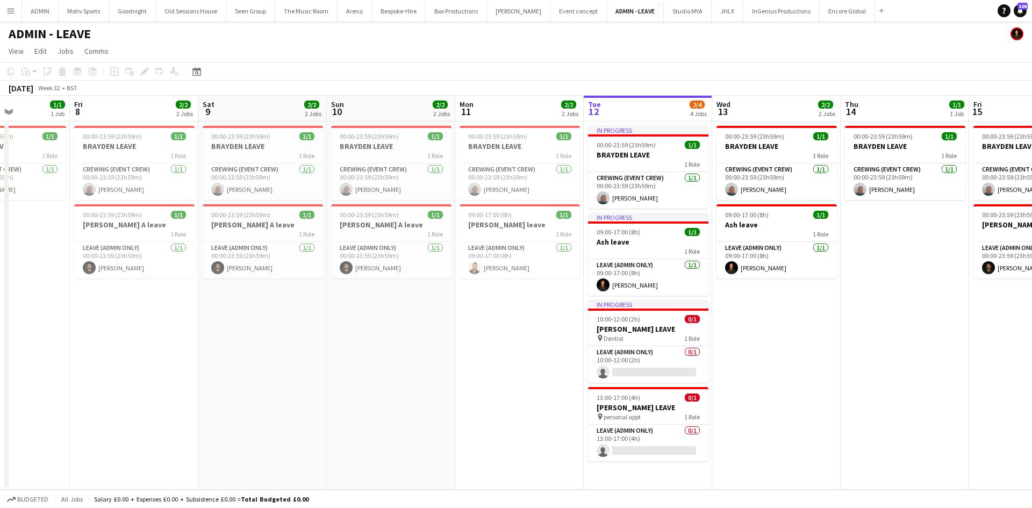
scroll to position [0, 305]
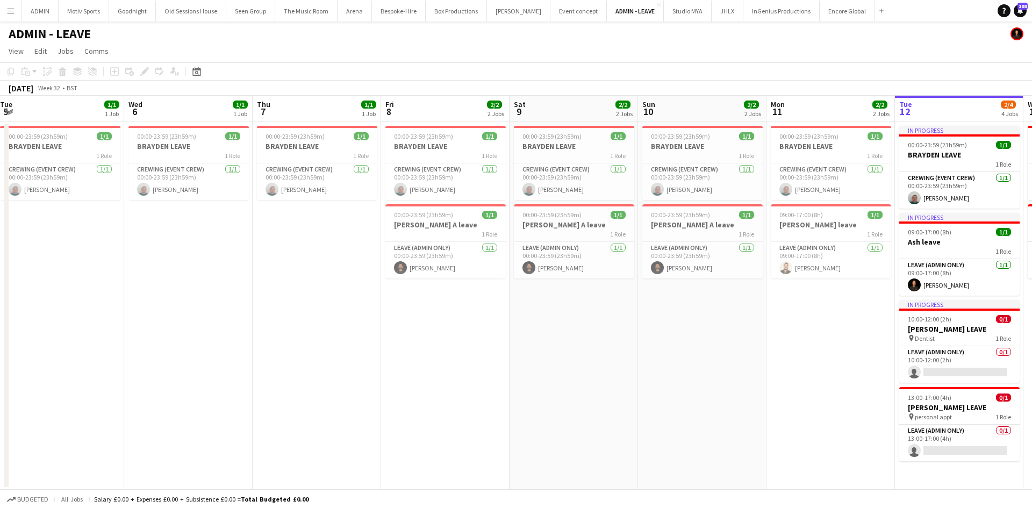
click at [466, 351] on app-calendar-viewport "Sun 3 Mon 4 Tue 5 1/1 1 Job Wed 6 1/1 1 Job Thu 7 1/1 1 Job Fri 8 2/2 2 Jobs Sa…" at bounding box center [516, 293] width 1032 height 394
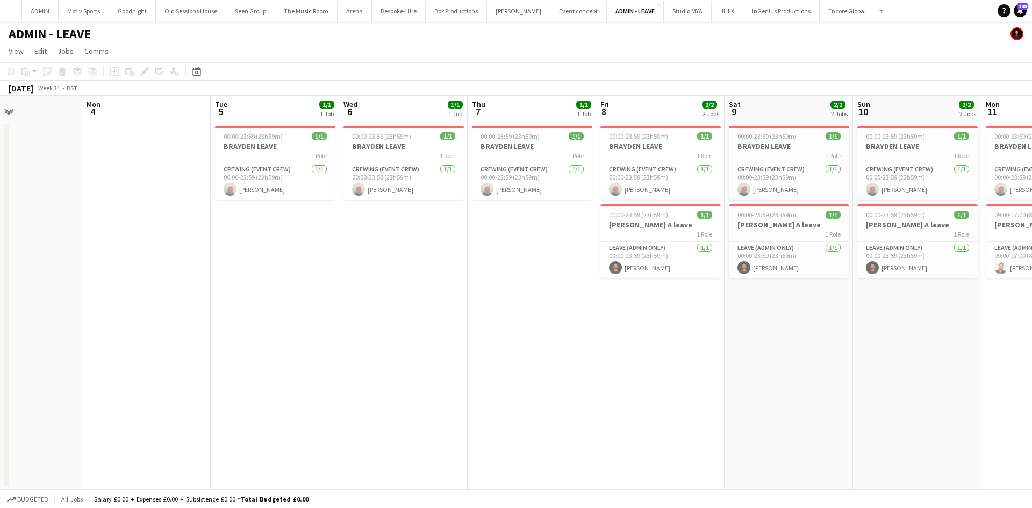
click at [379, 300] on app-calendar-viewport "Fri 1 Sat 2 1/1 1 Job Sun 3 Mon 4 Tue 5 1/1 1 Job Wed 6 1/1 1 Job Thu 7 1/1 1 J…" at bounding box center [516, 293] width 1032 height 394
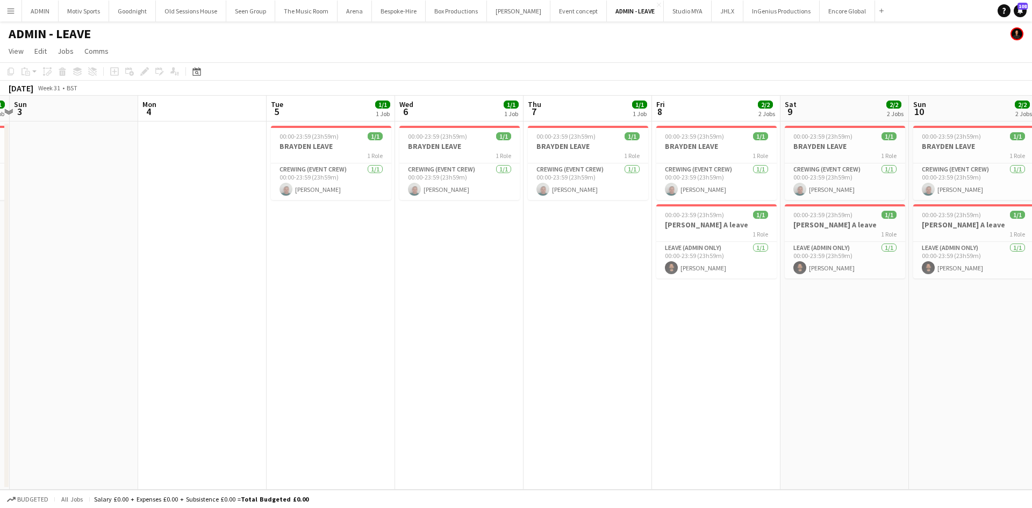
click at [450, 279] on app-calendar-viewport "Fri 1 Sat 2 1/1 1 Job Sun 3 Mon 4 Tue 5 1/1 1 Job Wed 6 1/1 1 Job Thu 7 1/1 1 J…" at bounding box center [516, 293] width 1032 height 394
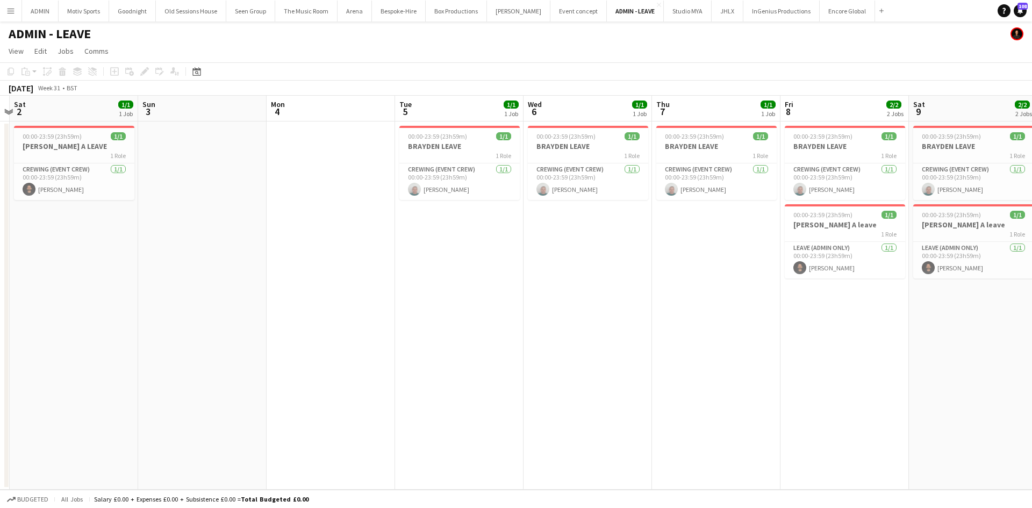
scroll to position [0, 240]
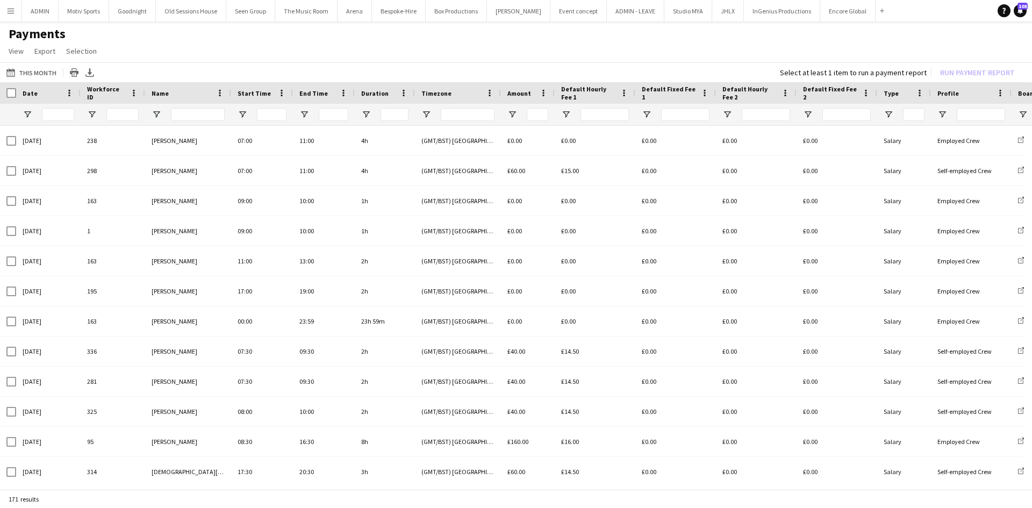
click at [17, 13] on button "Menu" at bounding box center [10, 10] width 21 height 21
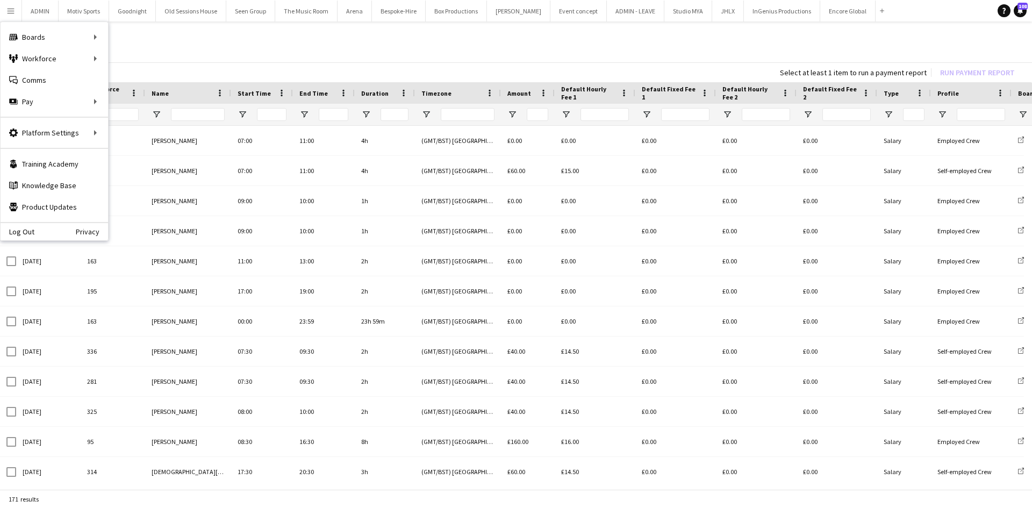
click at [398, 40] on h1 "Payments" at bounding box center [516, 34] width 1032 height 16
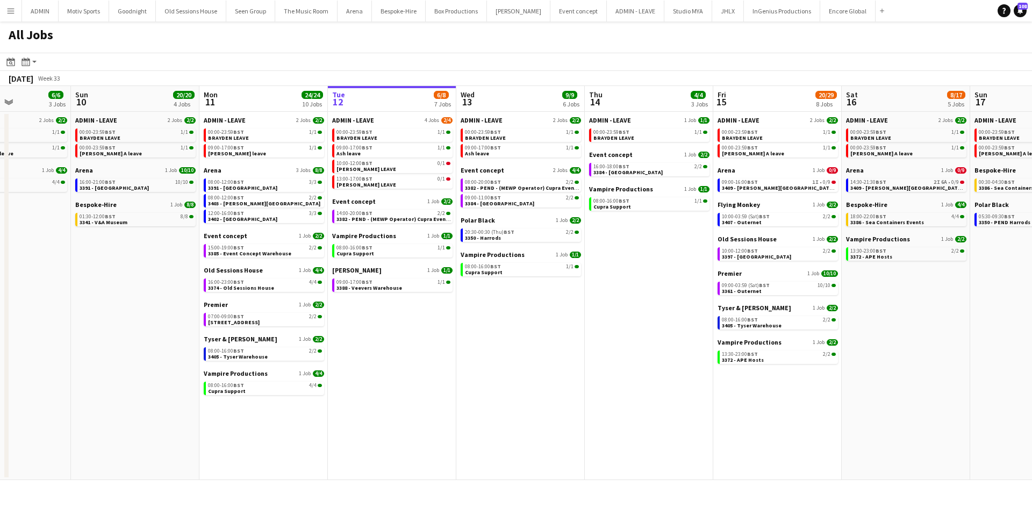
drag, startPoint x: 385, startPoint y: 376, endPoint x: 436, endPoint y: 376, distance: 50.5
click at [437, 376] on app-calendar-viewport "Thu 7 30/30 6 Jobs Fri 8 45/63 8 Jobs Sat 9 6/6 3 Jobs Sun 10 20/20 4 Jobs Mon …" at bounding box center [516, 283] width 1032 height 394
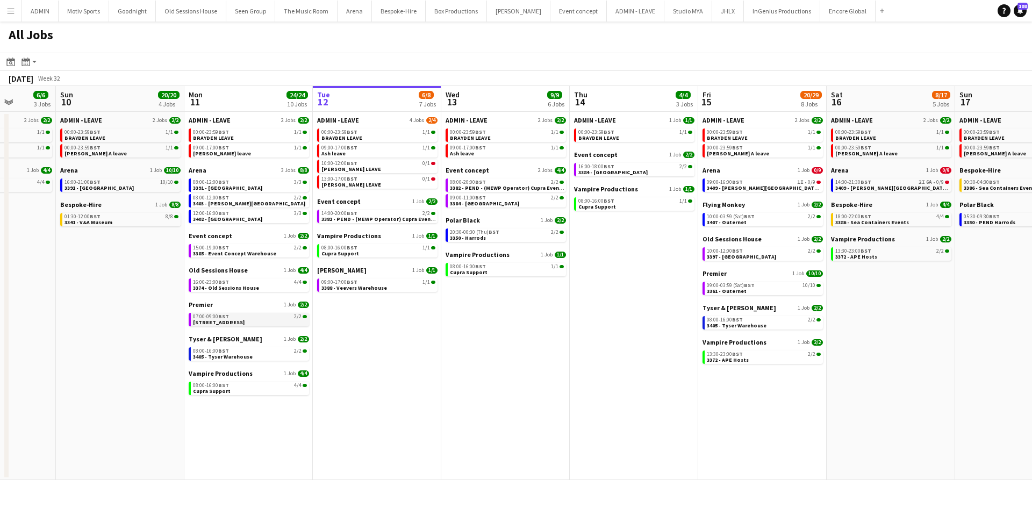
click at [242, 322] on span "3405 - Leicester Square Gardens" at bounding box center [219, 322] width 52 height 7
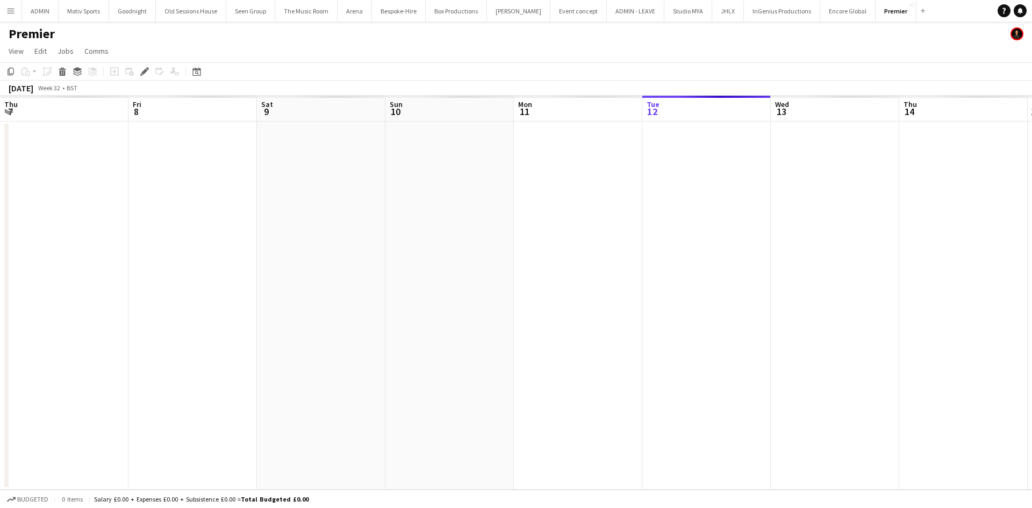
scroll to position [0, 370]
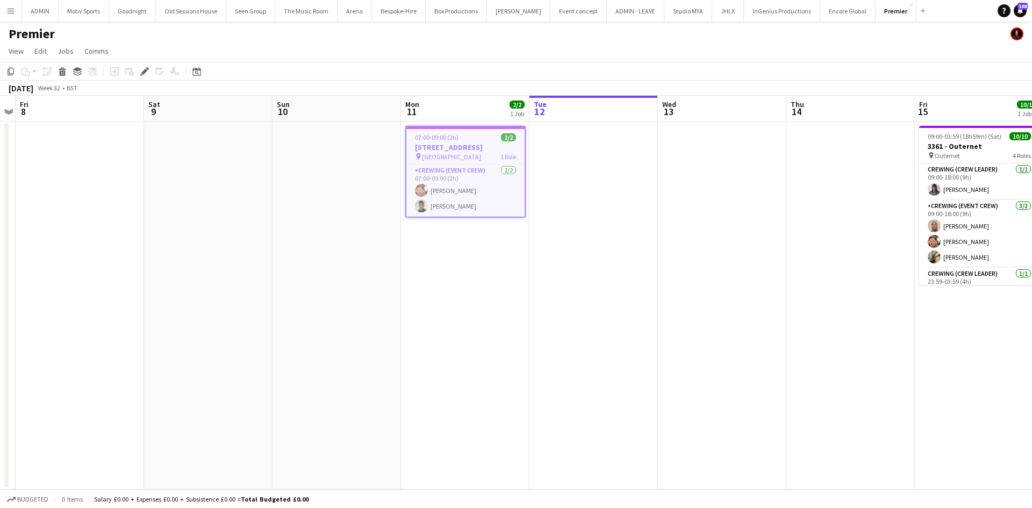
click at [448, 142] on h3 "[STREET_ADDRESS]" at bounding box center [465, 147] width 118 height 10
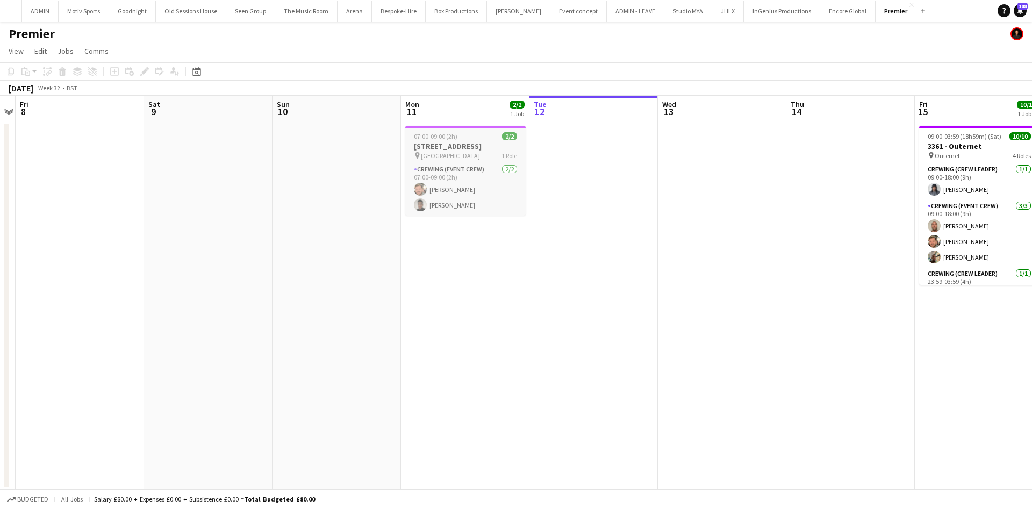
click at [448, 142] on h3 "3405 - Leicester Square Gardens" at bounding box center [465, 146] width 120 height 10
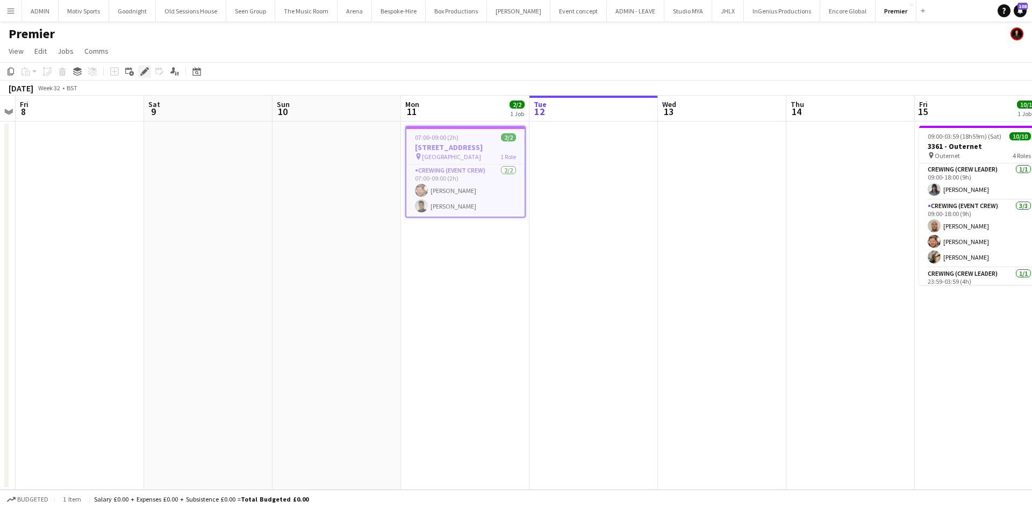
click at [146, 70] on icon at bounding box center [144, 72] width 6 height 6
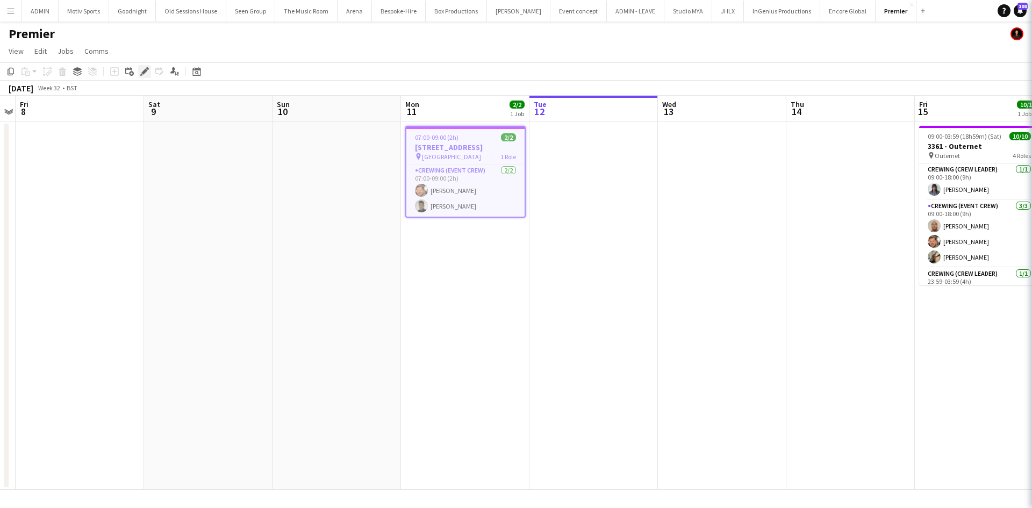
type input "*******"
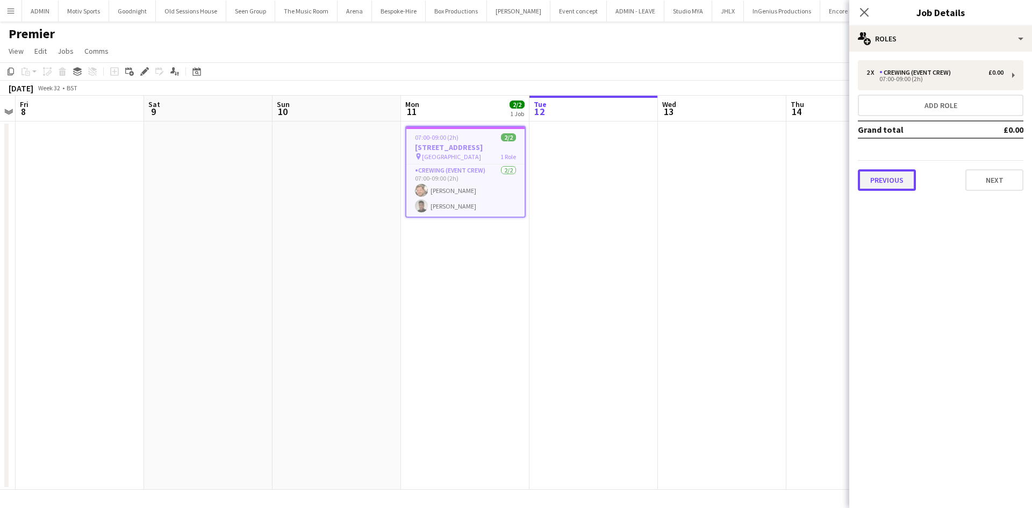
click at [893, 175] on button "Previous" at bounding box center [887, 179] width 58 height 21
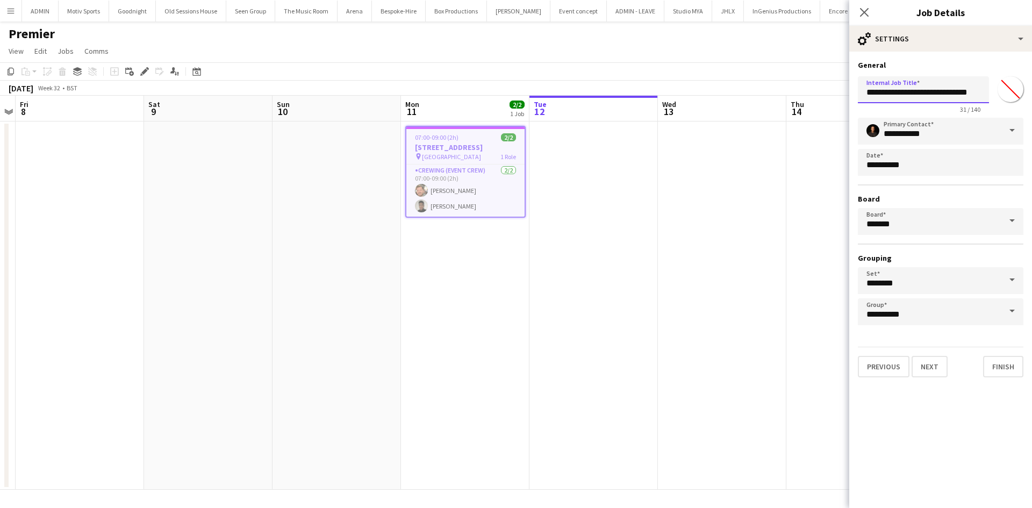
click at [884, 98] on input "**********" at bounding box center [923, 89] width 131 height 27
type input "**********"
click at [1000, 369] on button "Finish" at bounding box center [1003, 366] width 40 height 21
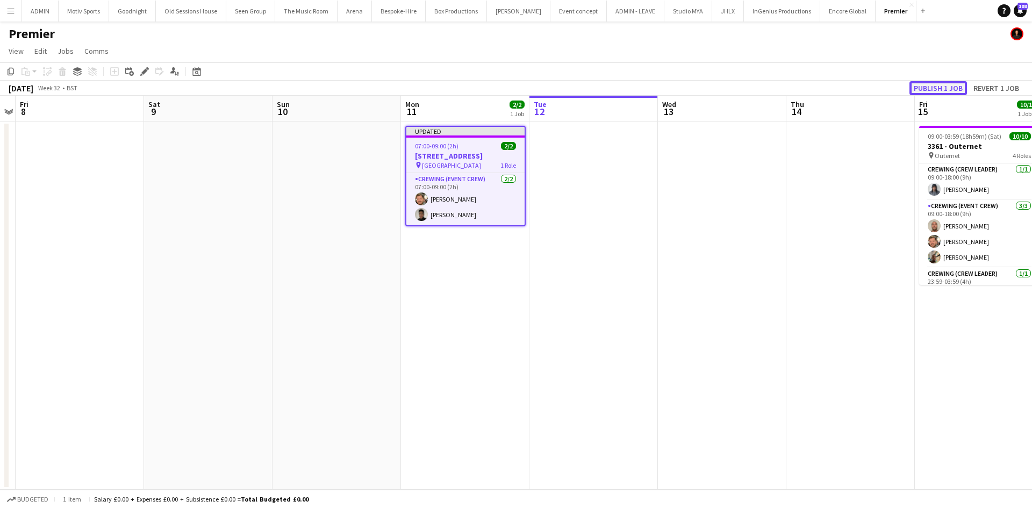
click at [946, 90] on button "Publish 1 job" at bounding box center [937, 88] width 57 height 14
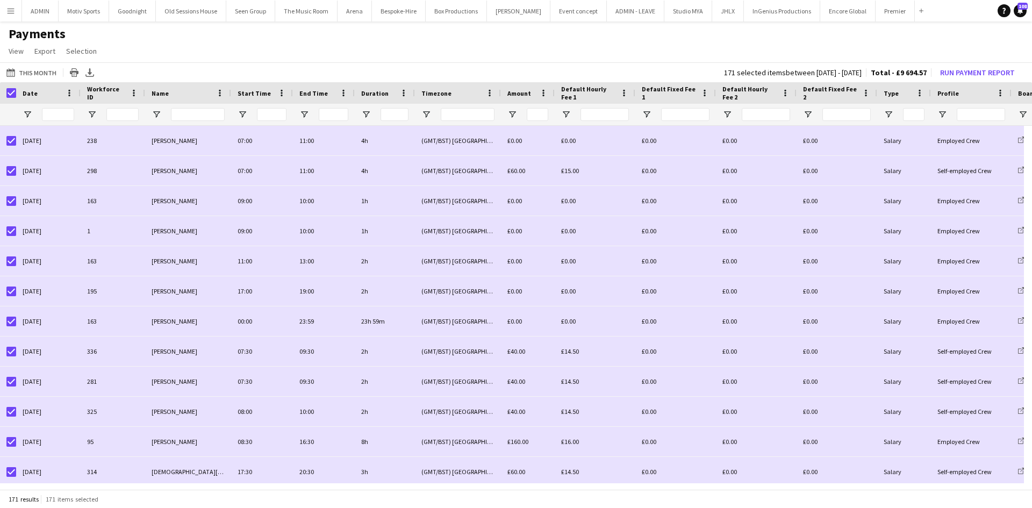
click at [12, 13] on app-icon "Menu" at bounding box center [10, 10] width 9 height 9
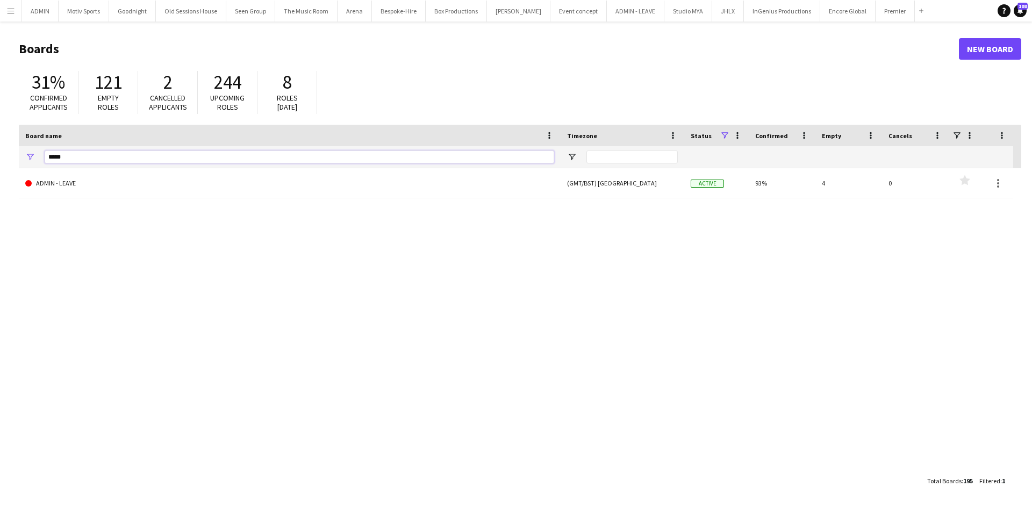
click at [121, 150] on input "*****" at bounding box center [299, 156] width 509 height 13
click at [115, 155] on input "*****" at bounding box center [299, 156] width 509 height 13
click at [96, 158] on input "*****" at bounding box center [299, 156] width 509 height 13
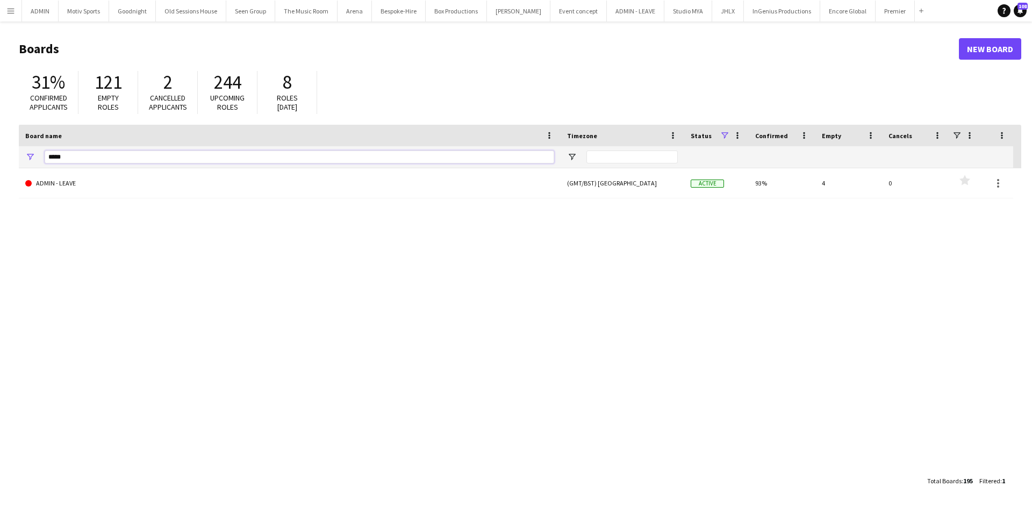
click at [96, 158] on input "*****" at bounding box center [299, 156] width 509 height 13
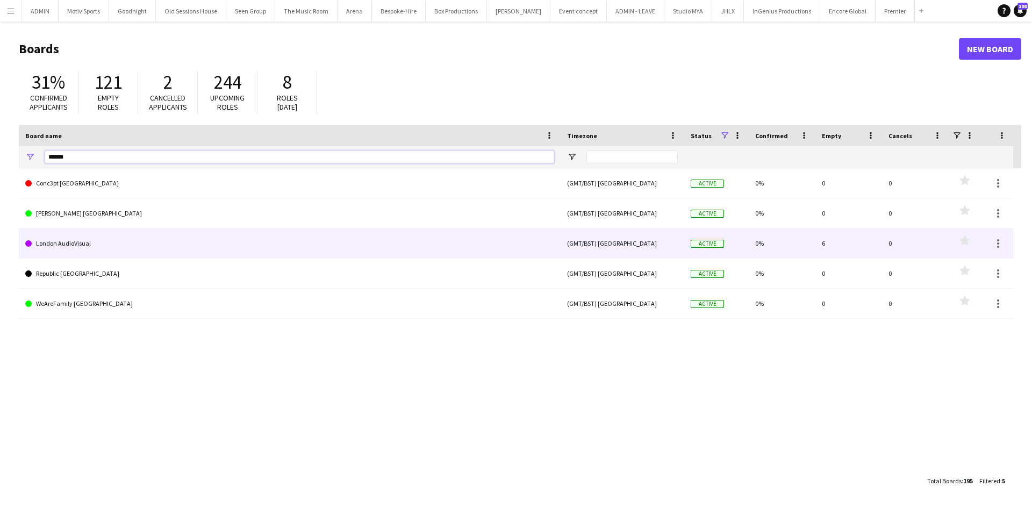
type input "******"
click at [114, 243] on link "London AudioVisual" at bounding box center [289, 243] width 529 height 30
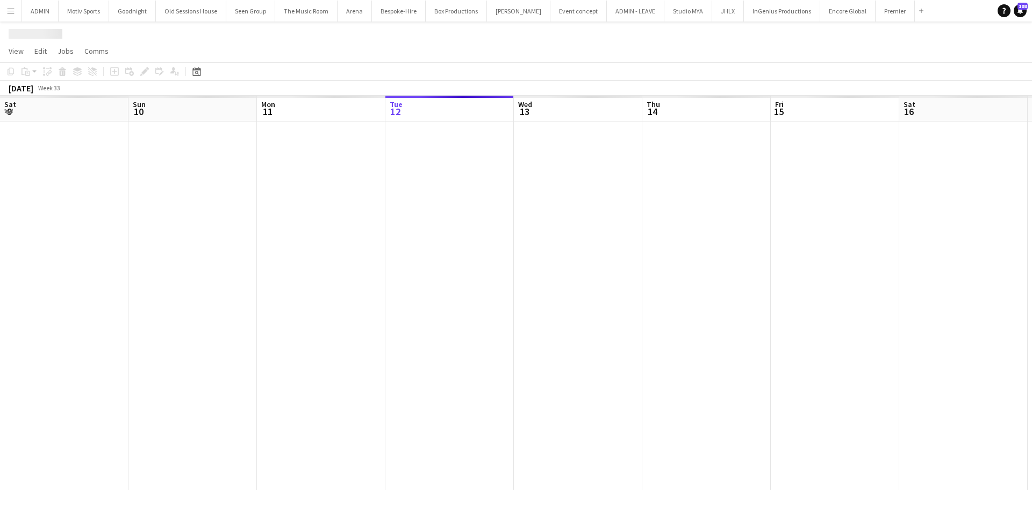
scroll to position [0, 257]
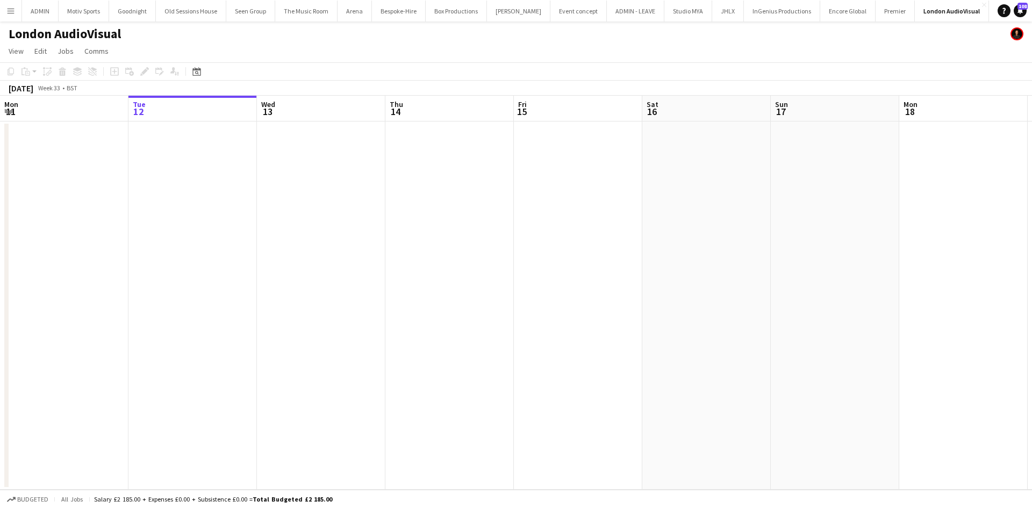
click at [5, 15] on button "Menu" at bounding box center [10, 10] width 21 height 21
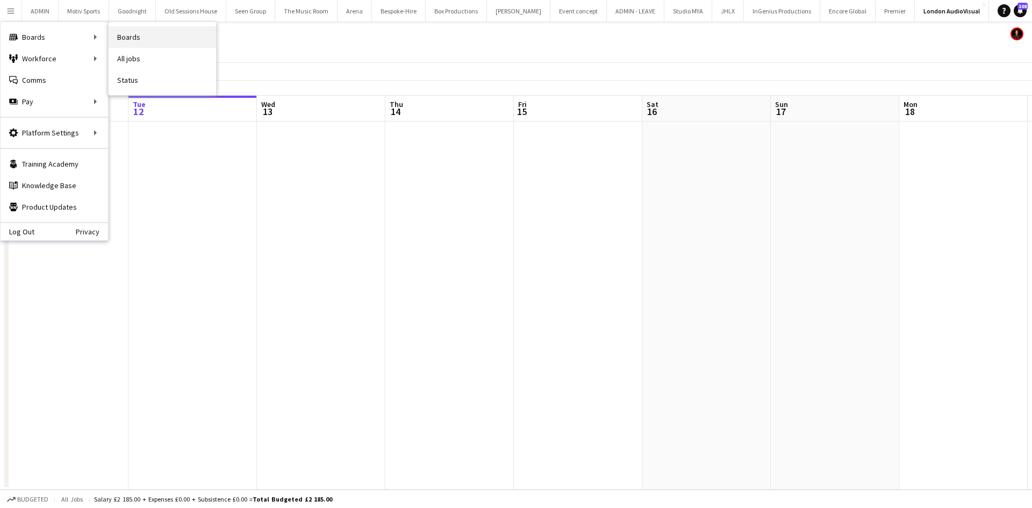
click at [141, 42] on link "Boards" at bounding box center [162, 36] width 107 height 21
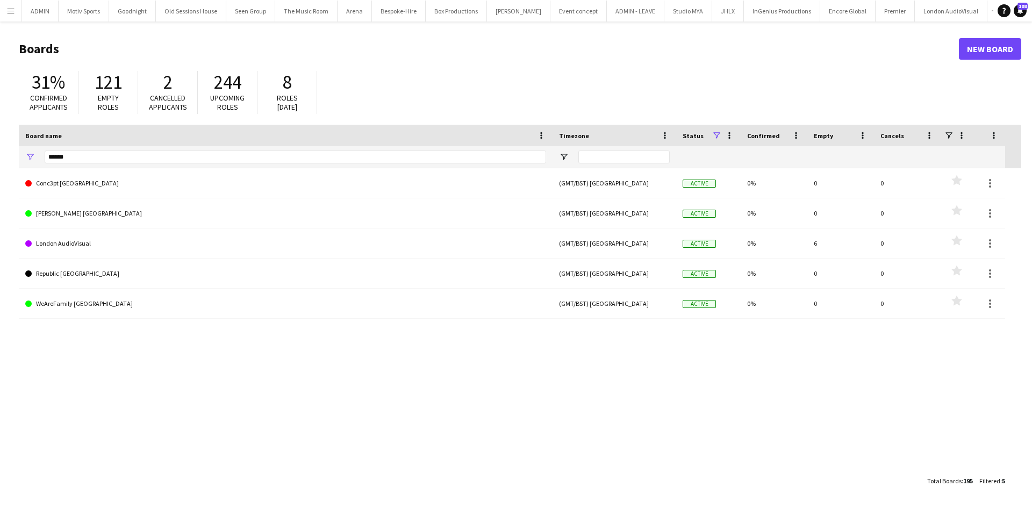
click at [162, 148] on div "******" at bounding box center [295, 156] width 501 height 21
click at [162, 150] on div "******" at bounding box center [295, 156] width 501 height 21
click at [165, 154] on input "******" at bounding box center [295, 156] width 501 height 13
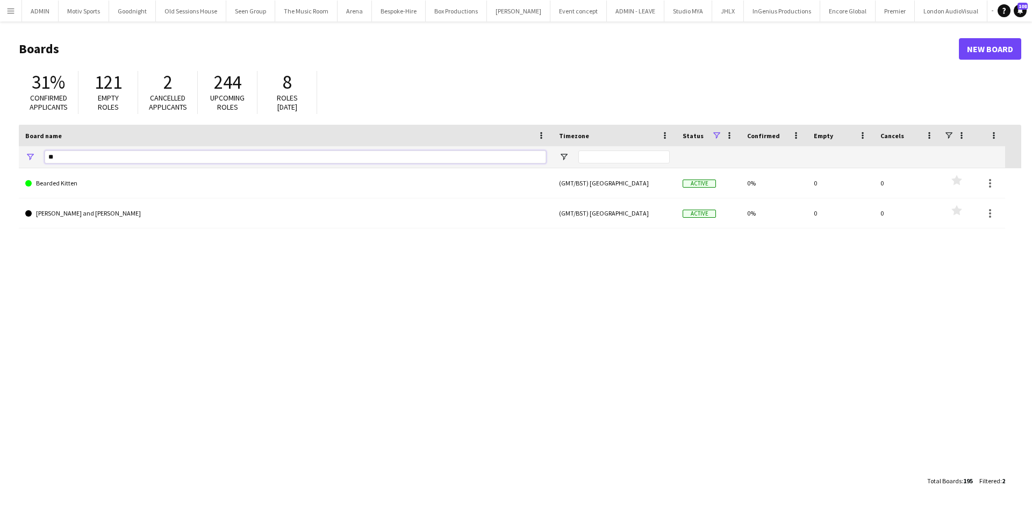
type input "*"
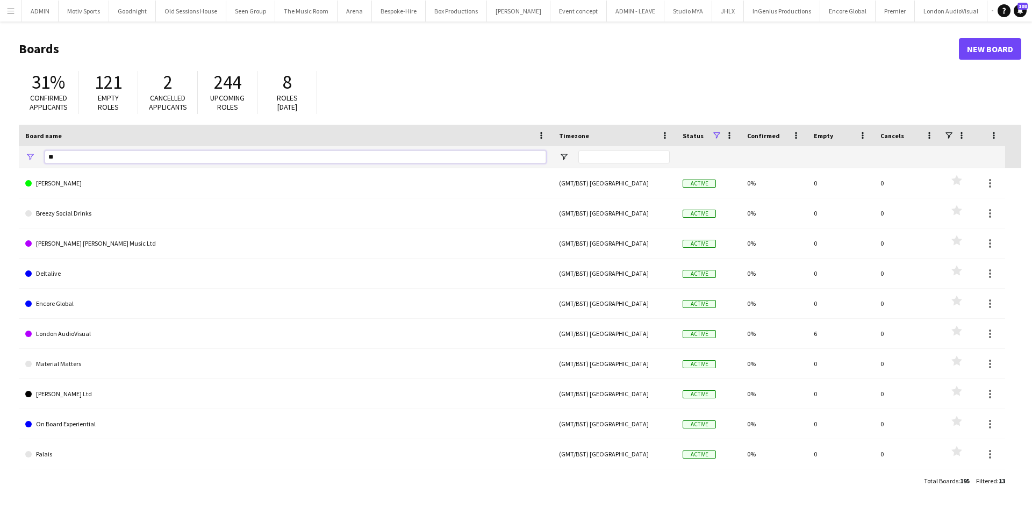
type input "*"
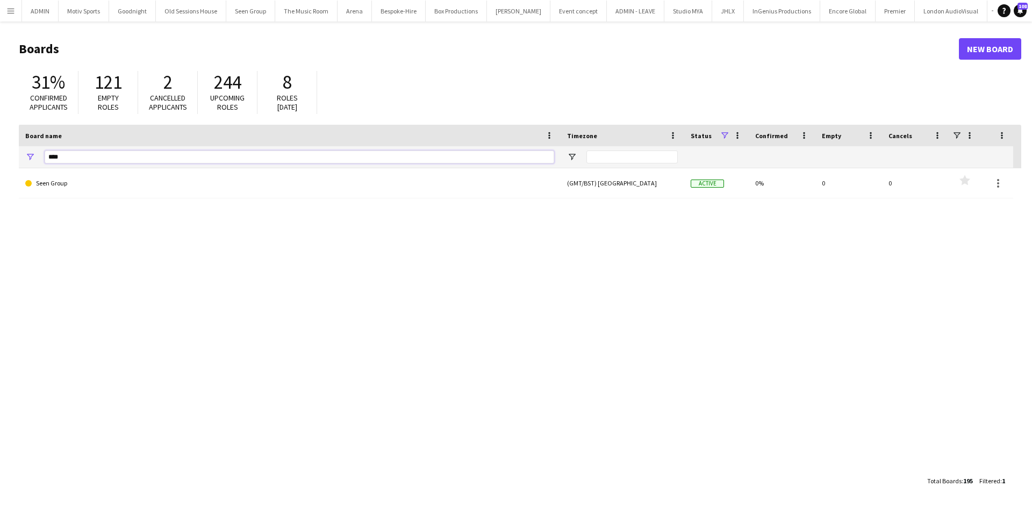
click at [124, 153] on input "****" at bounding box center [299, 156] width 509 height 13
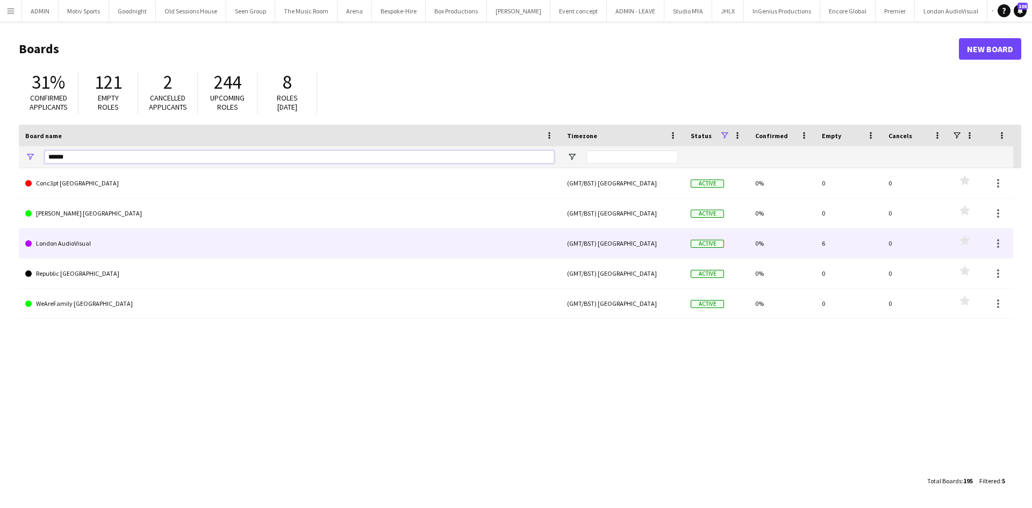
type input "******"
click at [124, 238] on link "London AudioVisual" at bounding box center [289, 243] width 529 height 30
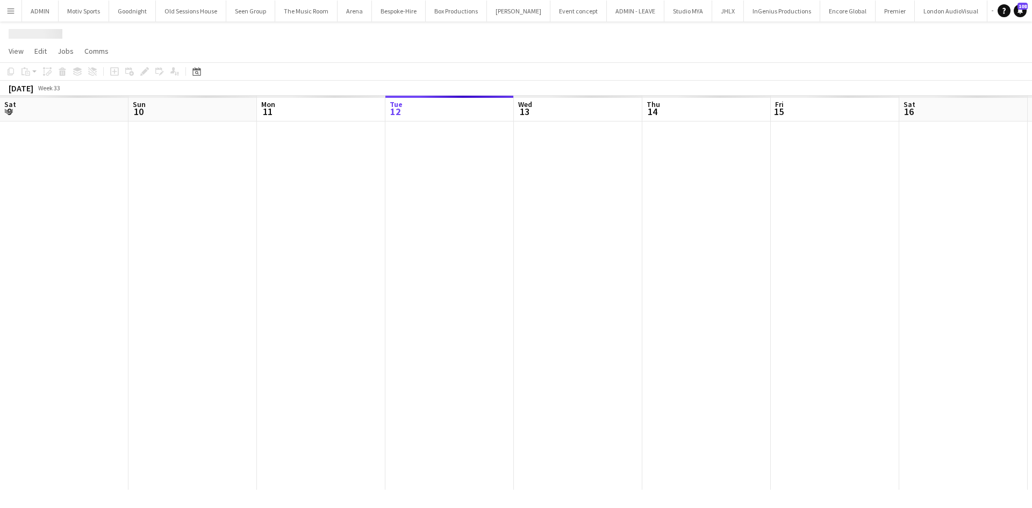
scroll to position [0, 257]
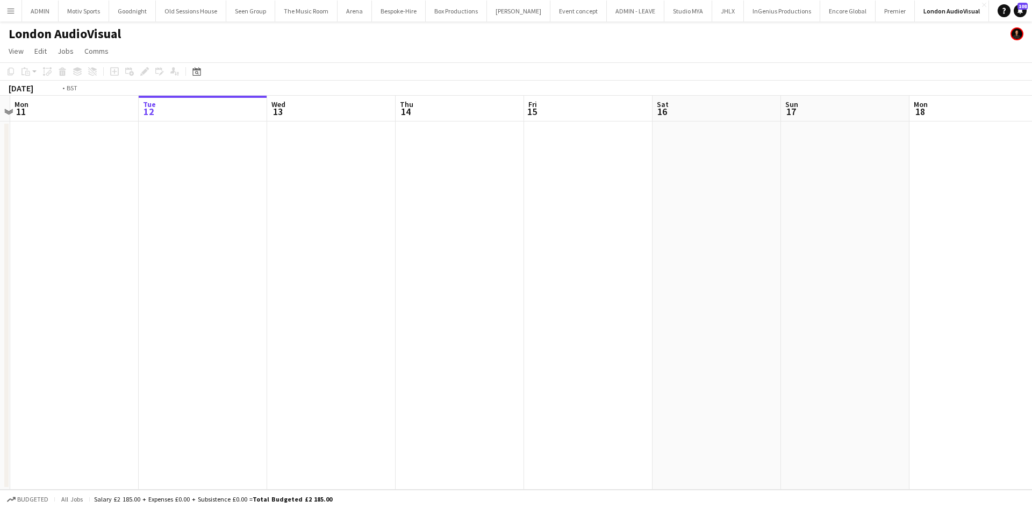
drag, startPoint x: 443, startPoint y: 427, endPoint x: 608, endPoint y: 407, distance: 166.1
click at [594, 416] on app-calendar-viewport "Sat 9 Sun 10 Mon 11 Tue 12 Wed 13 Thu 14 Fri 15 Sat 16 Sun 17 Mon 18 Tue 19 Wed…" at bounding box center [516, 293] width 1032 height 394
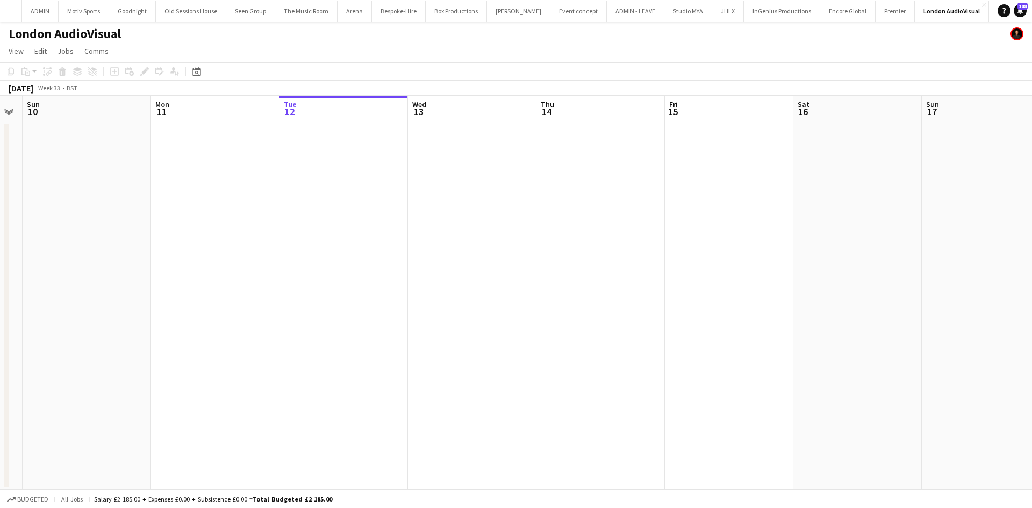
drag, startPoint x: 497, startPoint y: 402, endPoint x: 774, endPoint y: 340, distance: 283.7
click at [765, 342] on app-calendar-viewport "Fri 8 Sat 9 Sun 10 Mon 11 Tue 12 Wed 13 Thu 14 Fri 15 Sat 16 Sun 17 Mon 18 Tue …" at bounding box center [516, 293] width 1032 height 394
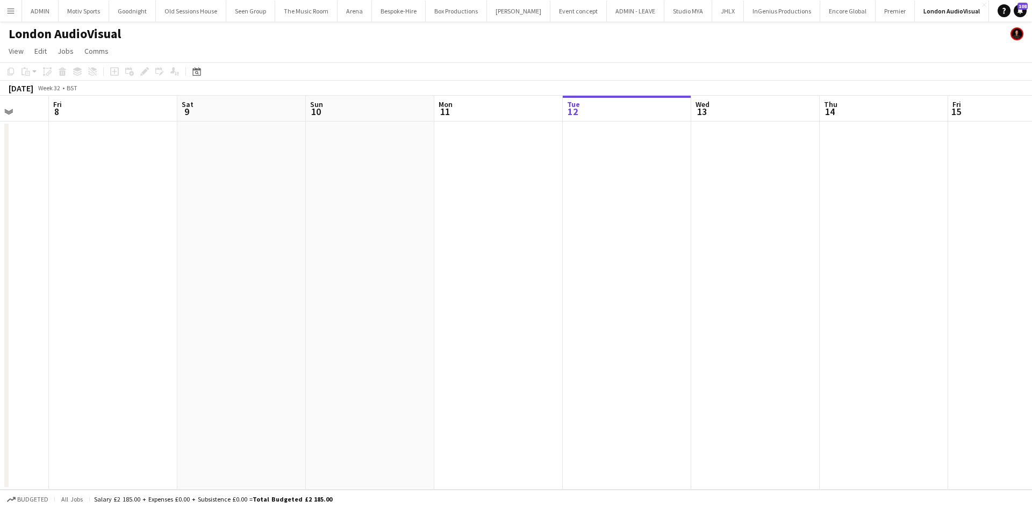
drag, startPoint x: 480, startPoint y: 358, endPoint x: 617, endPoint y: 327, distance: 140.4
click at [607, 339] on app-calendar-viewport "Tue 5 Wed 6 Thu 7 Fri 8 Sat 9 Sun 10 Mon 11 Tue 12 Wed 13 Thu 14 Fri 15 Sat 16 …" at bounding box center [516, 293] width 1032 height 394
click at [576, 380] on app-calendar-viewport "Mon 4 Tue 5 Wed 6 Thu 7 Fri 8 Sat 9 Sun 10 Mon 11 Tue 12 Wed 13 Thu 14 Fri 15 S…" at bounding box center [516, 293] width 1032 height 394
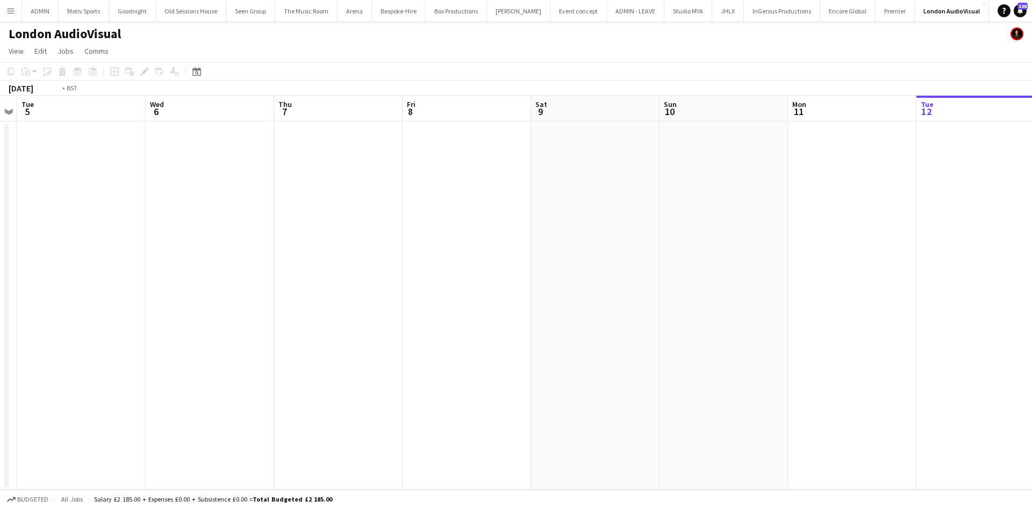
drag, startPoint x: 426, startPoint y: 408, endPoint x: 574, endPoint y: 372, distance: 152.7
click at [631, 376] on app-calendar-viewport "Sat 2 Sun 3 Mon 4 Tue 5 Wed 6 Thu 7 Fri 8 Sat 9 Sun 10 Mon 11 Tue 12 Wed 13 Thu…" at bounding box center [516, 293] width 1032 height 394
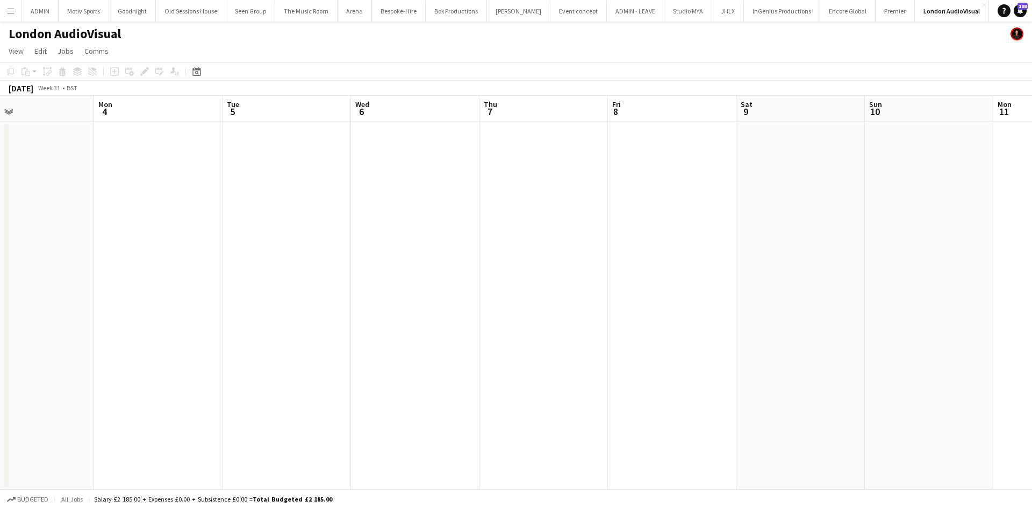
drag, startPoint x: 404, startPoint y: 413, endPoint x: 723, endPoint y: 358, distance: 324.4
click at [612, 385] on app-calendar-viewport "Fri 1 Sat 2 Sun 3 Mon 4 Tue 5 Wed 6 Thu 7 Fri 8 Sat 9 Sun 10 Mon 11 Tue 12 Wed …" at bounding box center [516, 293] width 1032 height 394
drag, startPoint x: 468, startPoint y: 408, endPoint x: 469, endPoint y: 424, distance: 16.2
click at [669, 378] on app-calendar-viewport "Thu 31 Fri 1 Sat 2 Sun 3 Mon 4 Tue 5 Wed 6 Thu 7 Fri 8 Sat 9 Sun 10 Mon 11 Tue …" at bounding box center [516, 293] width 1032 height 394
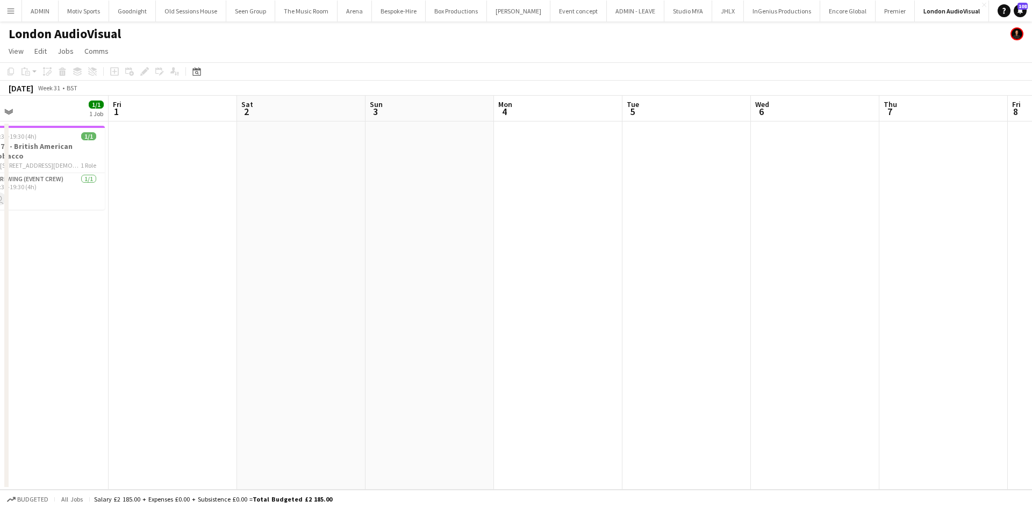
drag, startPoint x: 469, startPoint y: 424, endPoint x: 628, endPoint y: 395, distance: 161.7
click at [591, 406] on app-calendar-viewport "Tue 29 Wed 30 Thu 31 1/1 1 Job Fri 1 Sat 2 Sun 3 Mon 4 Tue 5 Wed 6 Thu 7 Fri 8 …" at bounding box center [516, 293] width 1032 height 394
click at [544, 415] on app-calendar-viewport "Tue 29 Wed 30 Thu 31 1/1 1 Job Fri 1 Sat 2 Sun 3 Mon 4 Tue 5 Wed 6 Thu 7 Fri 8 …" at bounding box center [516, 293] width 1032 height 394
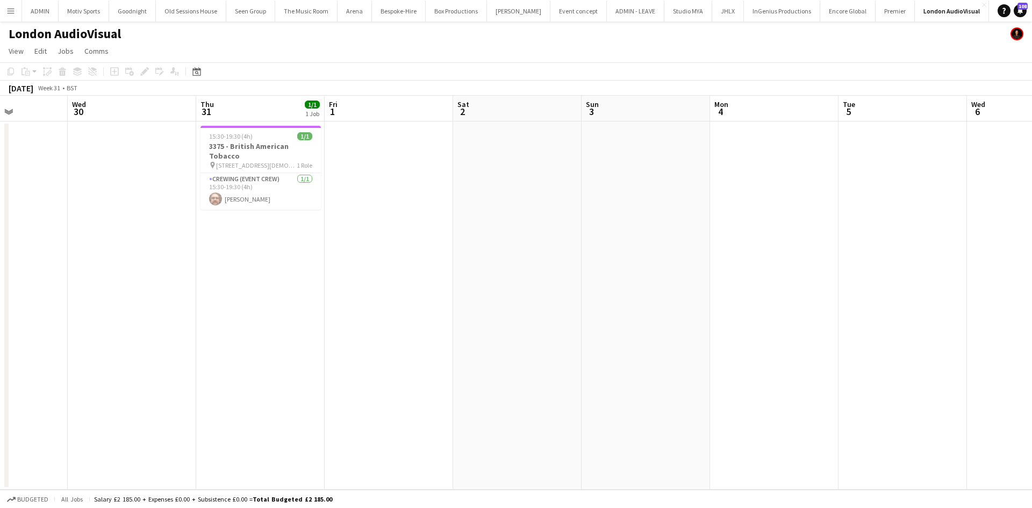
drag, startPoint x: 443, startPoint y: 412, endPoint x: 545, endPoint y: 397, distance: 102.7
click at [545, 397] on app-calendar-viewport "Sun 27 Mon 28 Tue 29 Wed 30 Thu 31 1/1 1 Job Fri 1 Sat 2 Sun 3 Mon 4 Tue 5 Wed …" at bounding box center [516, 293] width 1032 height 394
click at [261, 205] on app-card-role "Crewing (Event Crew) [DATE] 15:30-19:30 (4h) [PERSON_NAME]" at bounding box center [261, 191] width 120 height 37
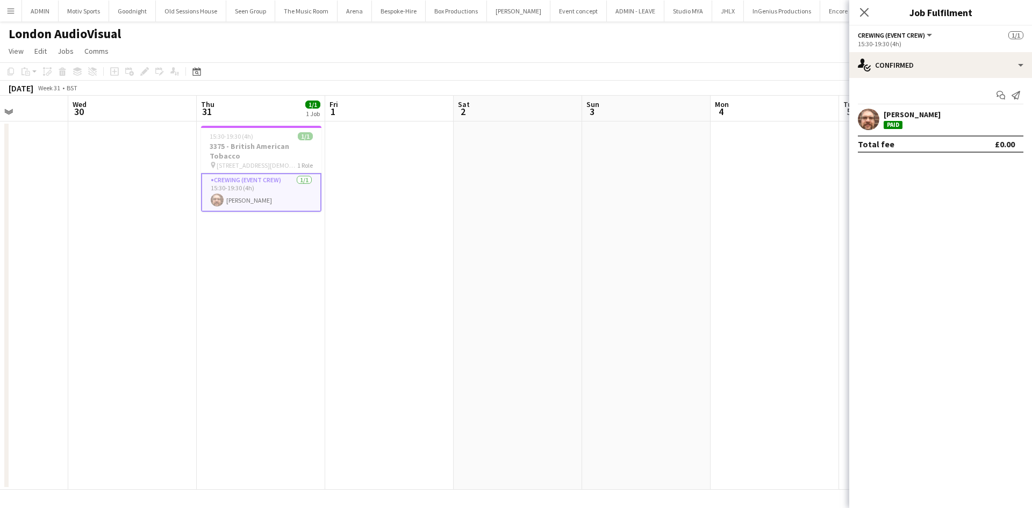
click at [283, 281] on app-date-cell "15:30-19:30 (4h) 1/1 3375 - British American Tobacco pin 4 Temple Place 1 Role …" at bounding box center [261, 305] width 128 height 368
